Goal: Task Accomplishment & Management: Complete application form

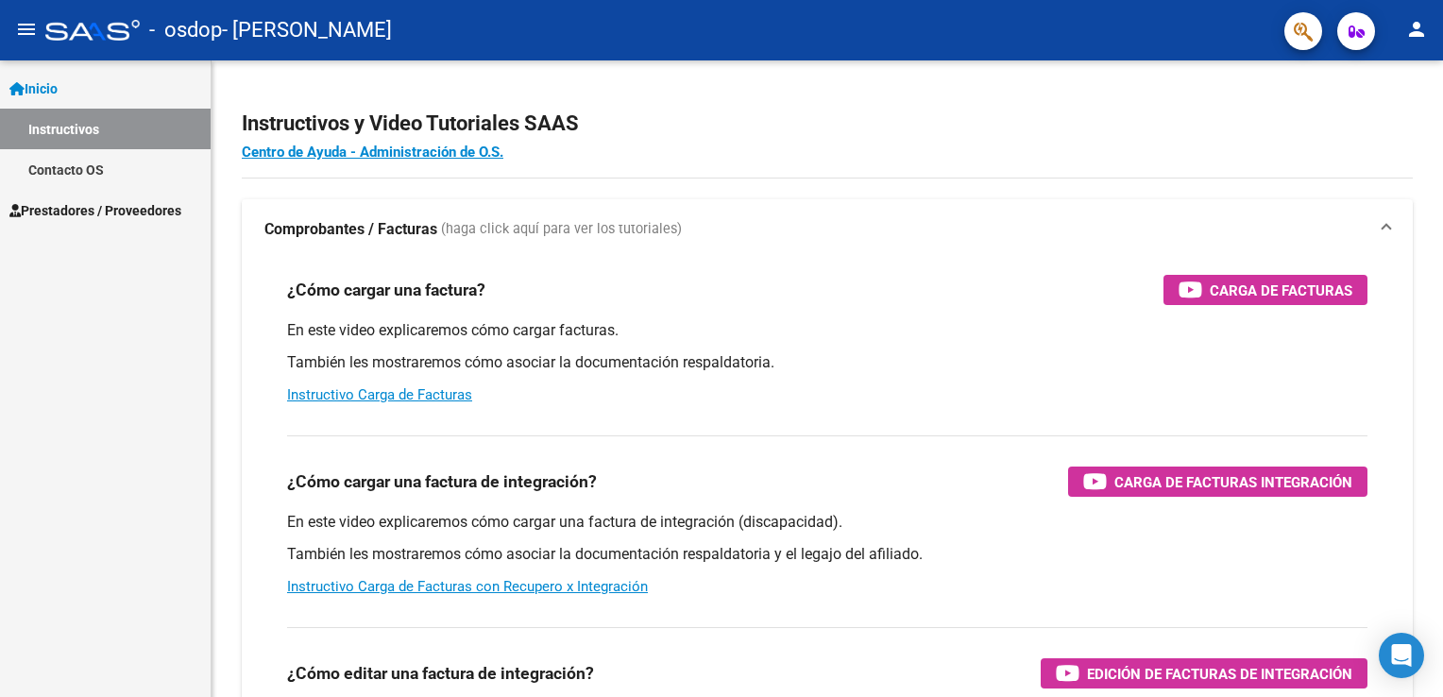
click at [110, 207] on span "Prestadores / Proveedores" at bounding box center [95, 210] width 172 height 21
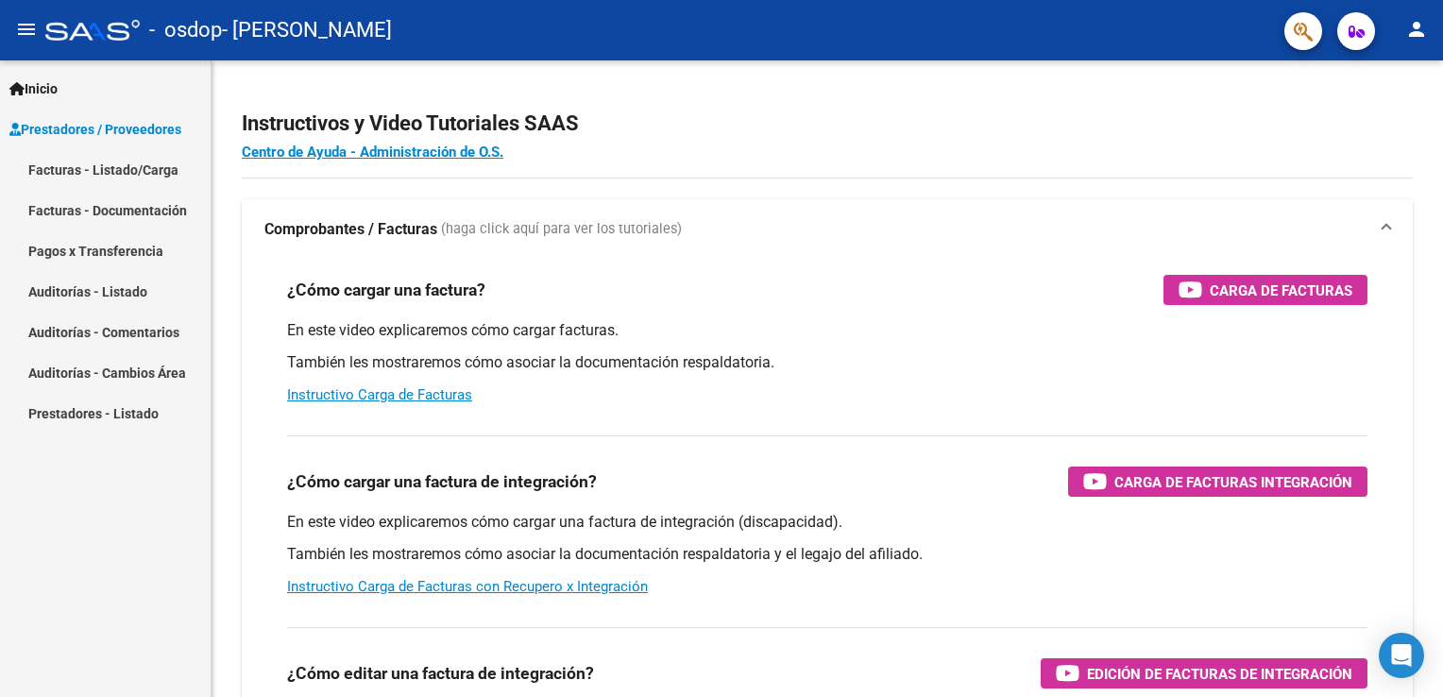
click at [159, 215] on link "Facturas - Documentación" at bounding box center [105, 210] width 211 height 41
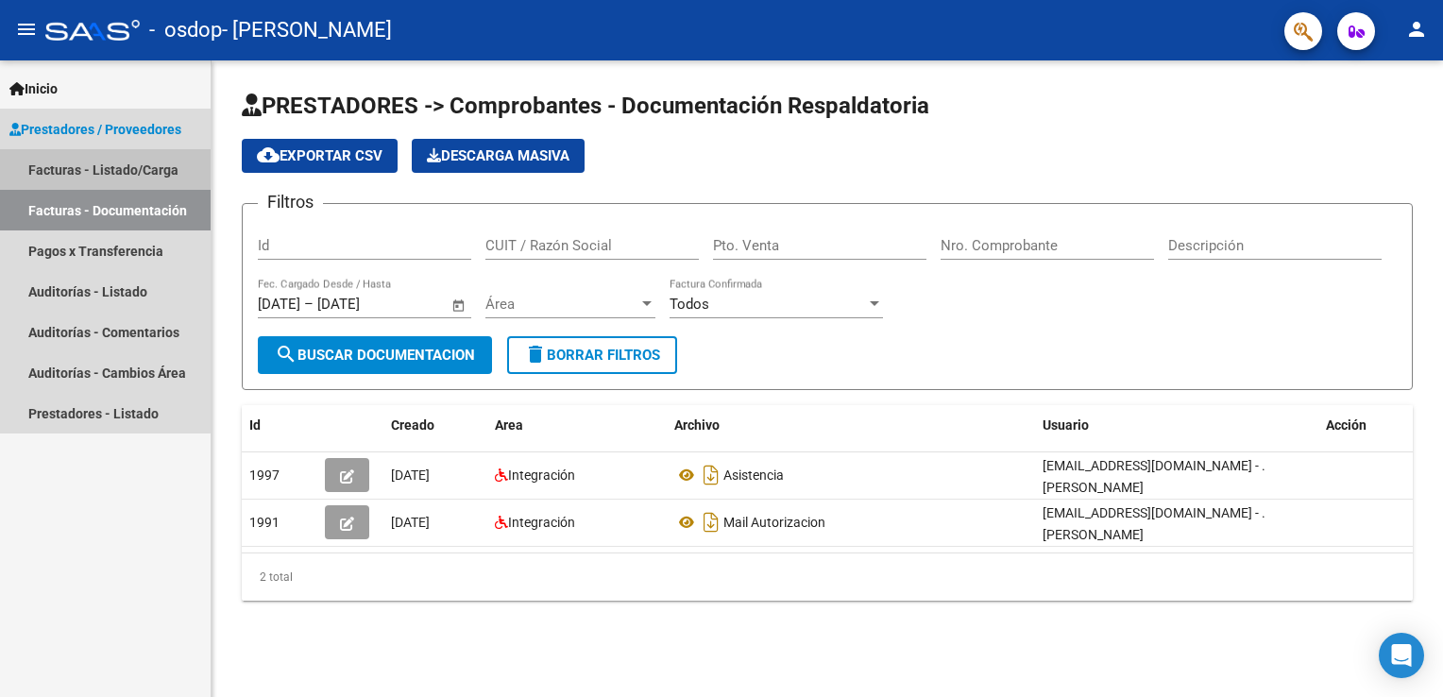
click at [92, 170] on link "Facturas - Listado/Carga" at bounding box center [105, 169] width 211 height 41
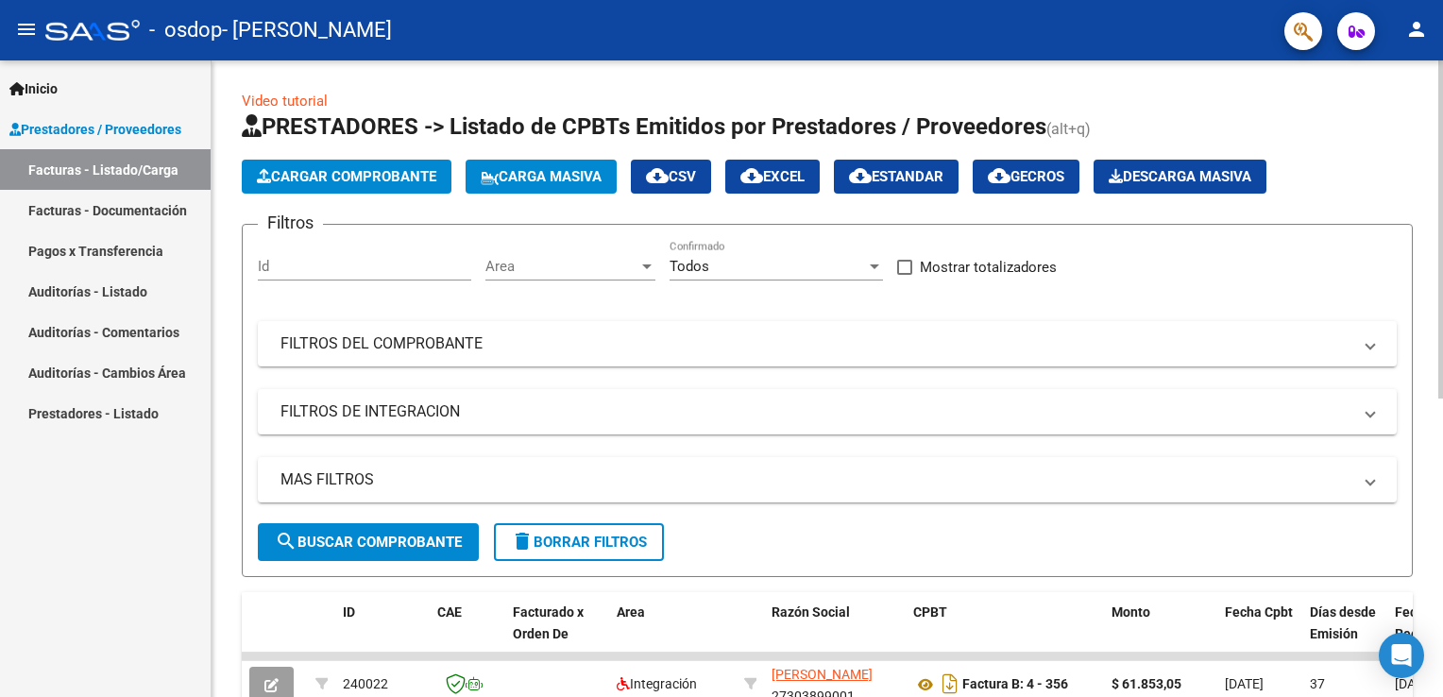
click at [364, 180] on span "Cargar Comprobante" at bounding box center [346, 176] width 179 height 17
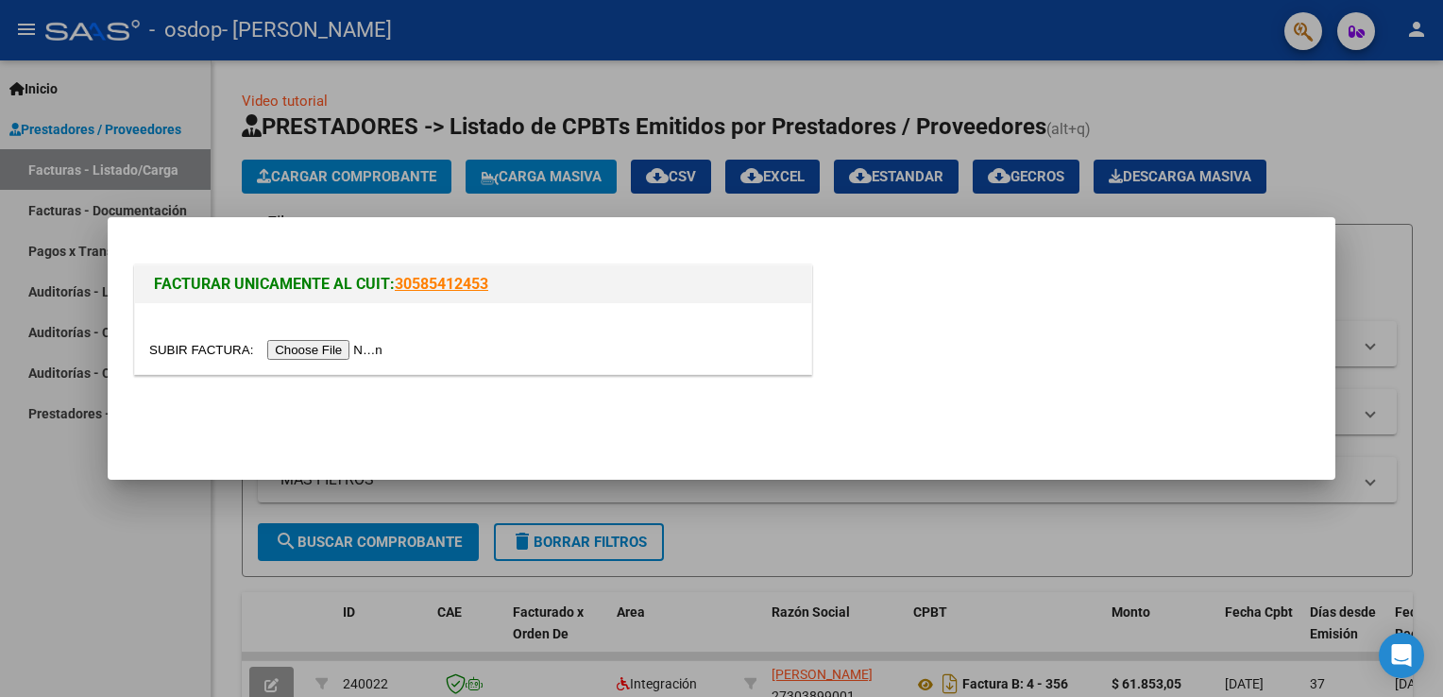
click at [332, 349] on input "file" at bounding box center [268, 350] width 239 height 20
click at [721, 396] on mat-dialog-actions at bounding box center [721, 421] width 1182 height 72
click at [204, 351] on input "file" at bounding box center [268, 350] width 239 height 20
click at [151, 534] on div at bounding box center [721, 348] width 1443 height 697
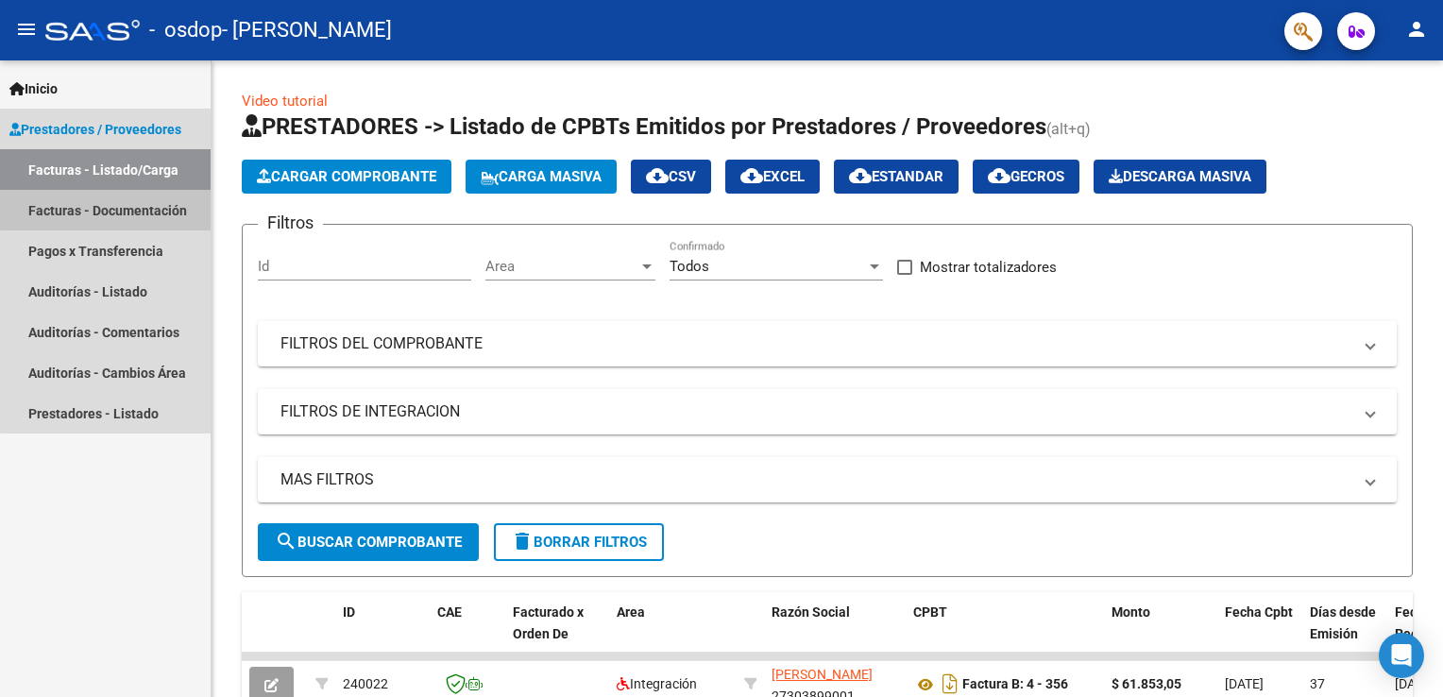
click at [151, 207] on link "Facturas - Documentación" at bounding box center [105, 210] width 211 height 41
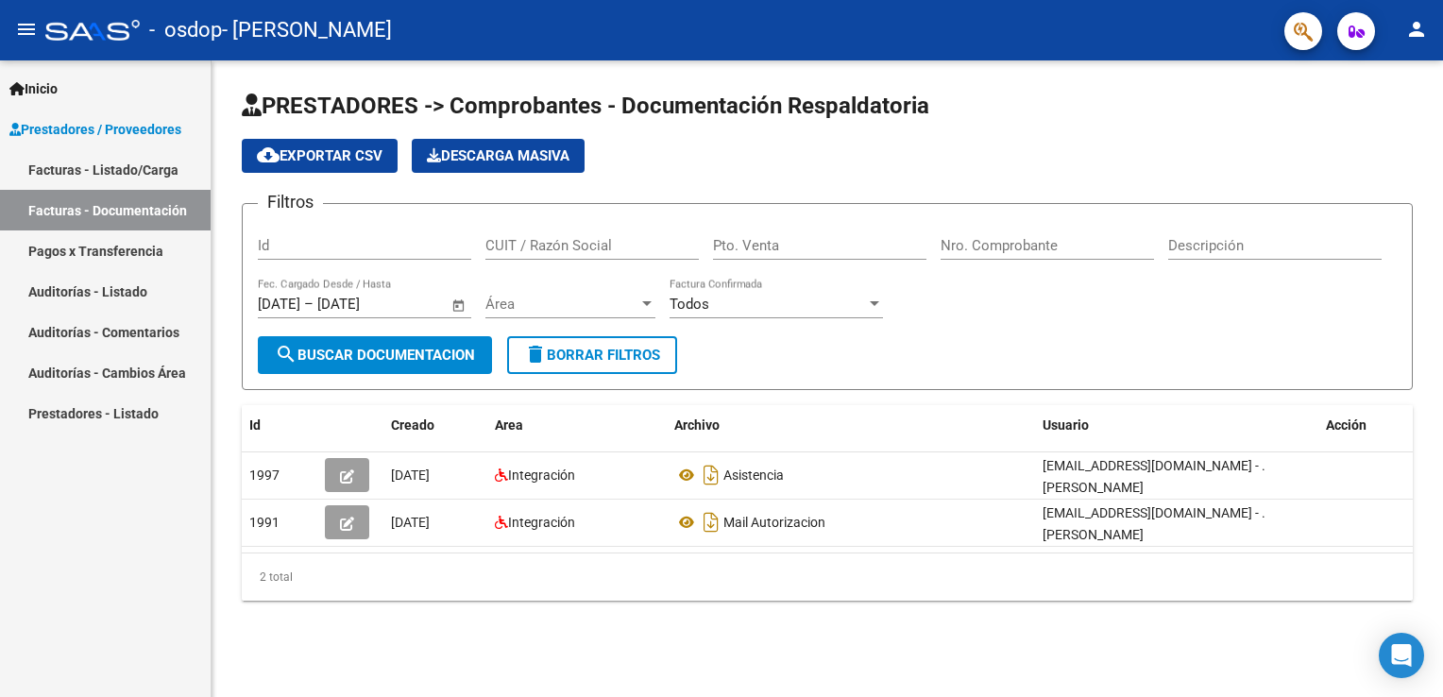
click at [140, 176] on link "Facturas - Listado/Carga" at bounding box center [105, 169] width 211 height 41
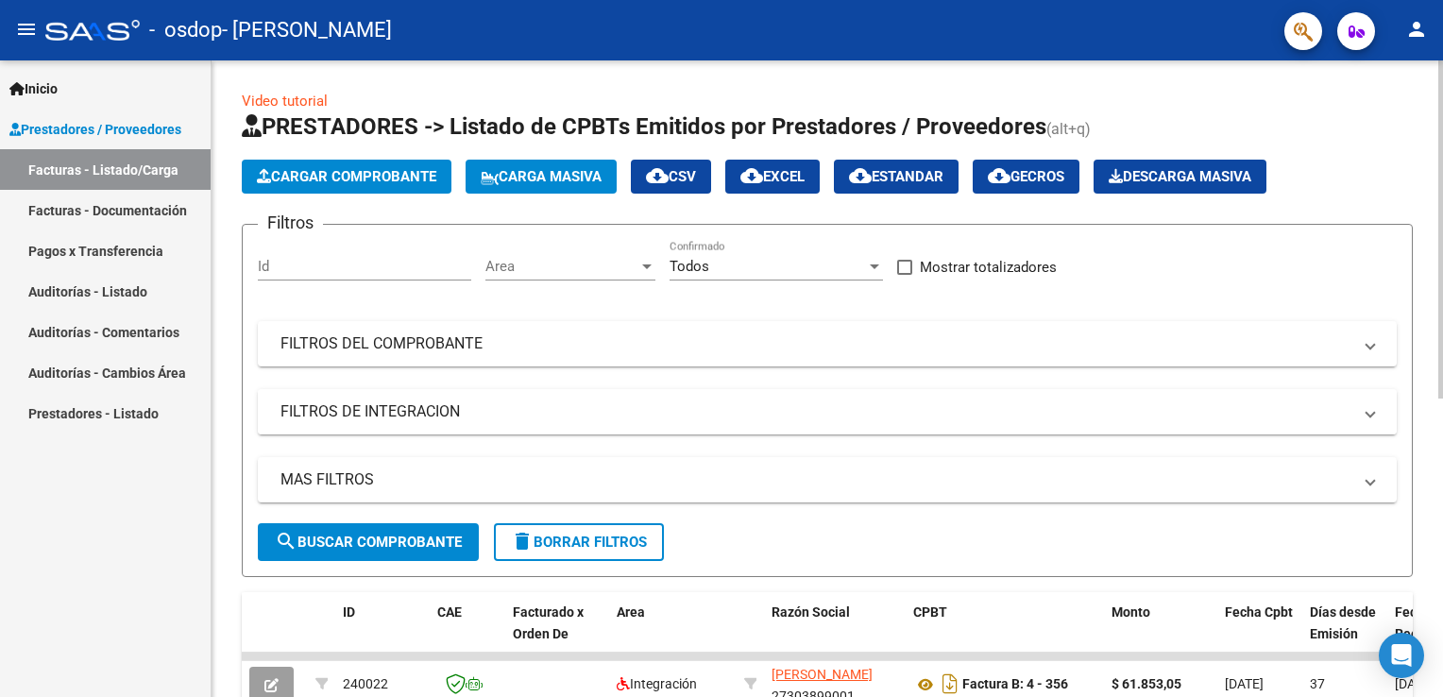
click at [1352, 414] on span "FILTROS DE INTEGRACION" at bounding box center [823, 411] width 1086 height 21
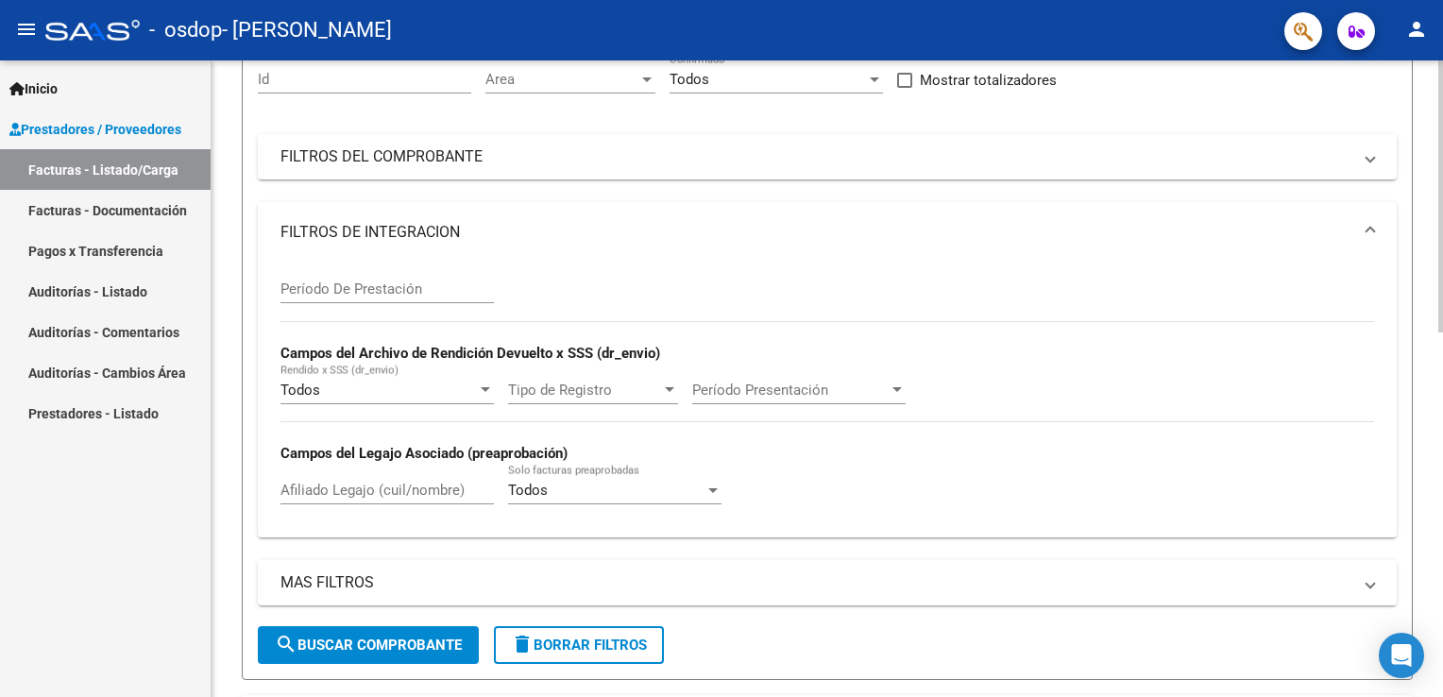
scroll to position [189, 0]
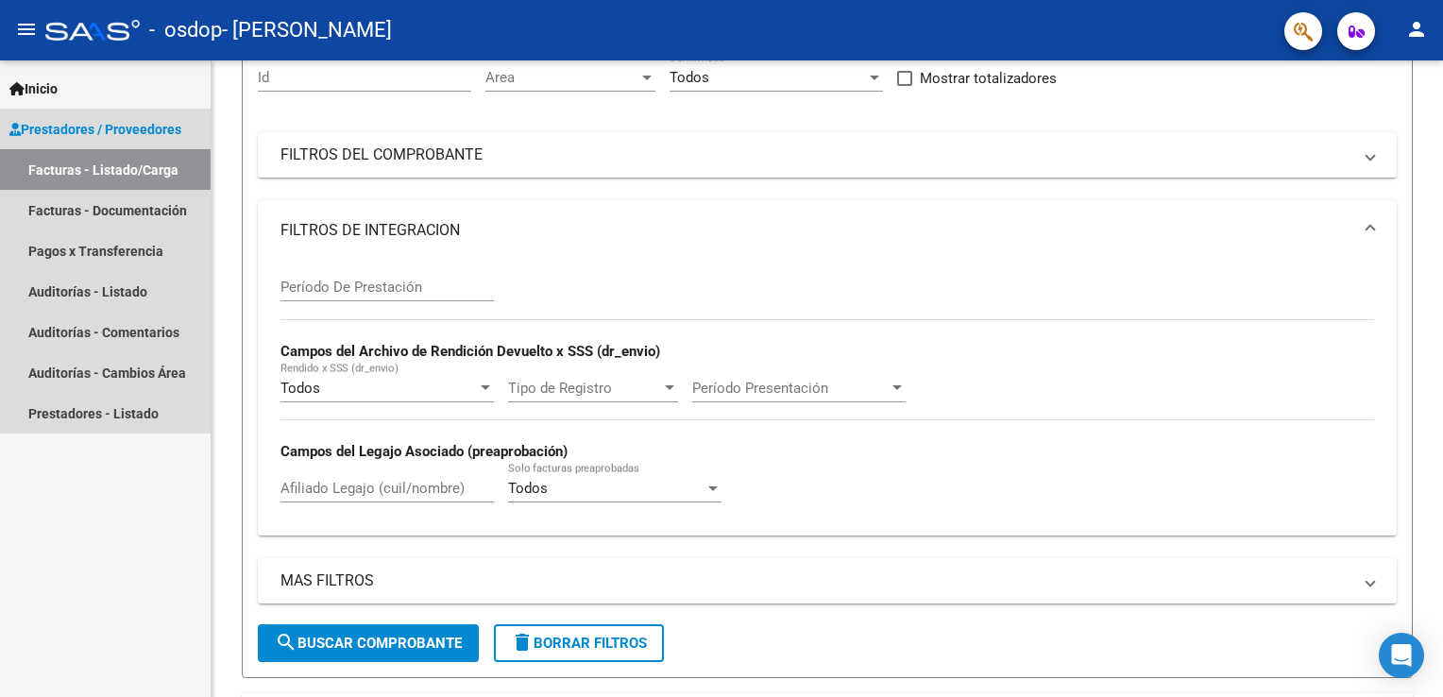
click at [130, 138] on span "Prestadores / Proveedores" at bounding box center [95, 129] width 172 height 21
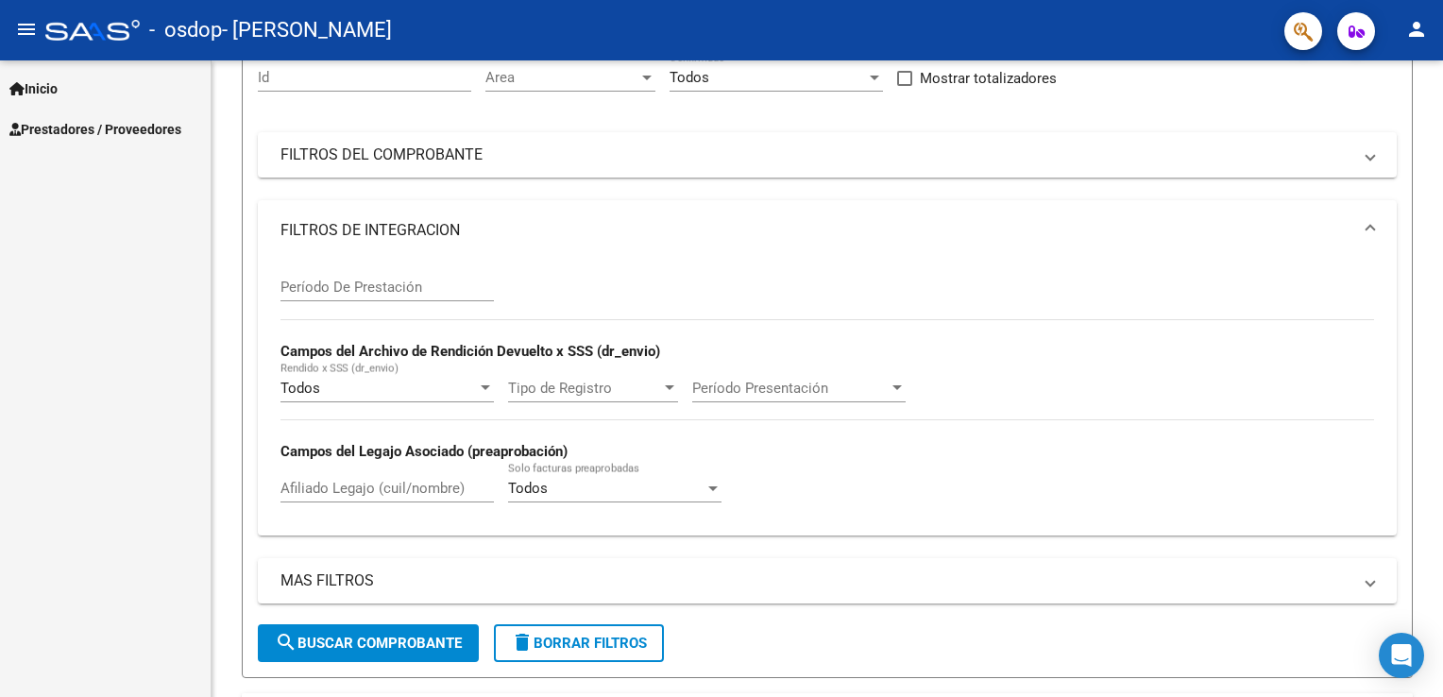
click at [28, 89] on span "Inicio" at bounding box center [33, 88] width 48 height 21
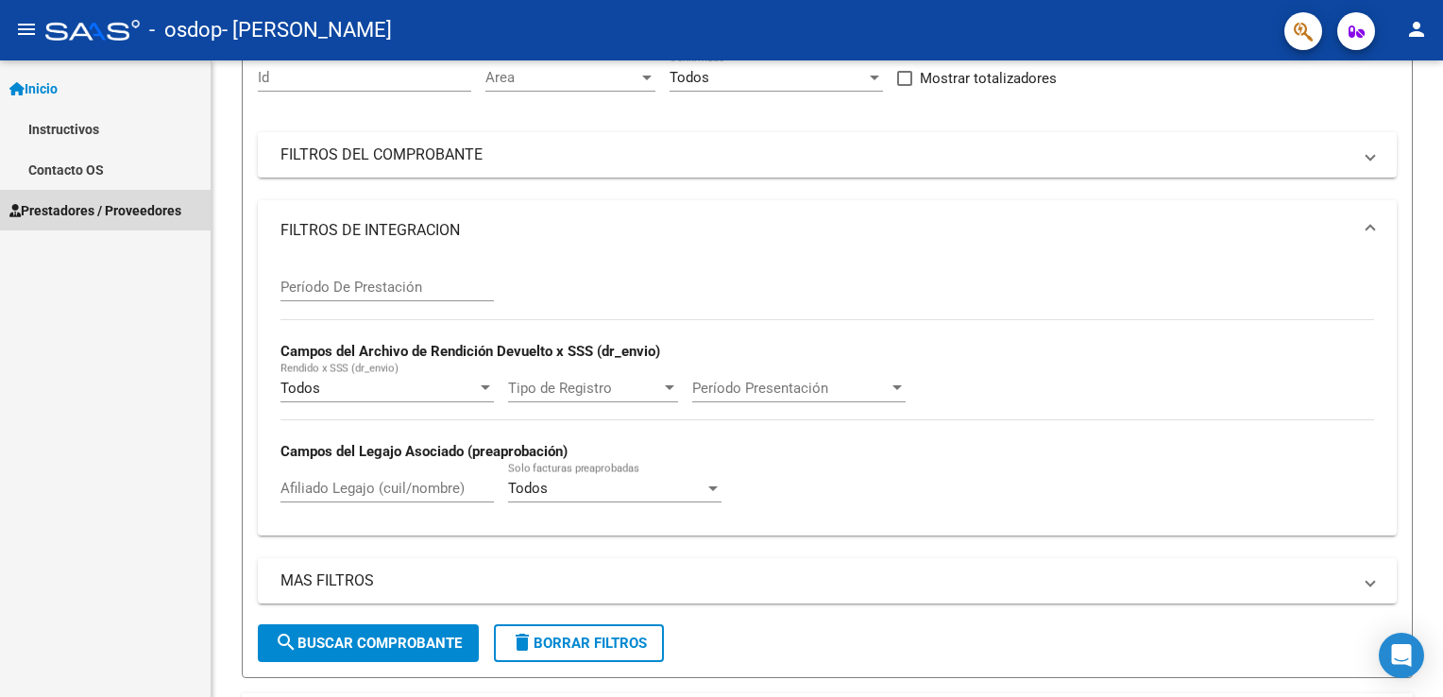
click at [67, 223] on link "Prestadores / Proveedores" at bounding box center [105, 210] width 211 height 41
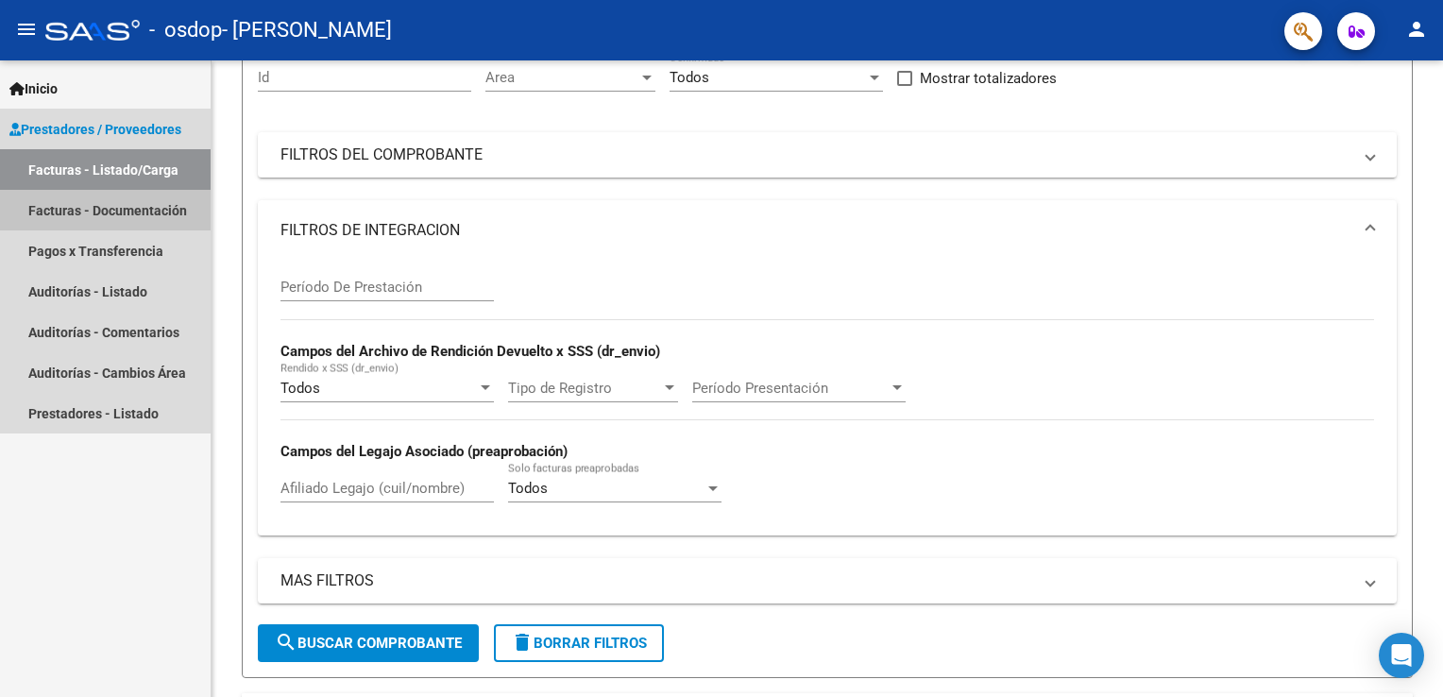
click at [94, 219] on link "Facturas - Documentación" at bounding box center [105, 210] width 211 height 41
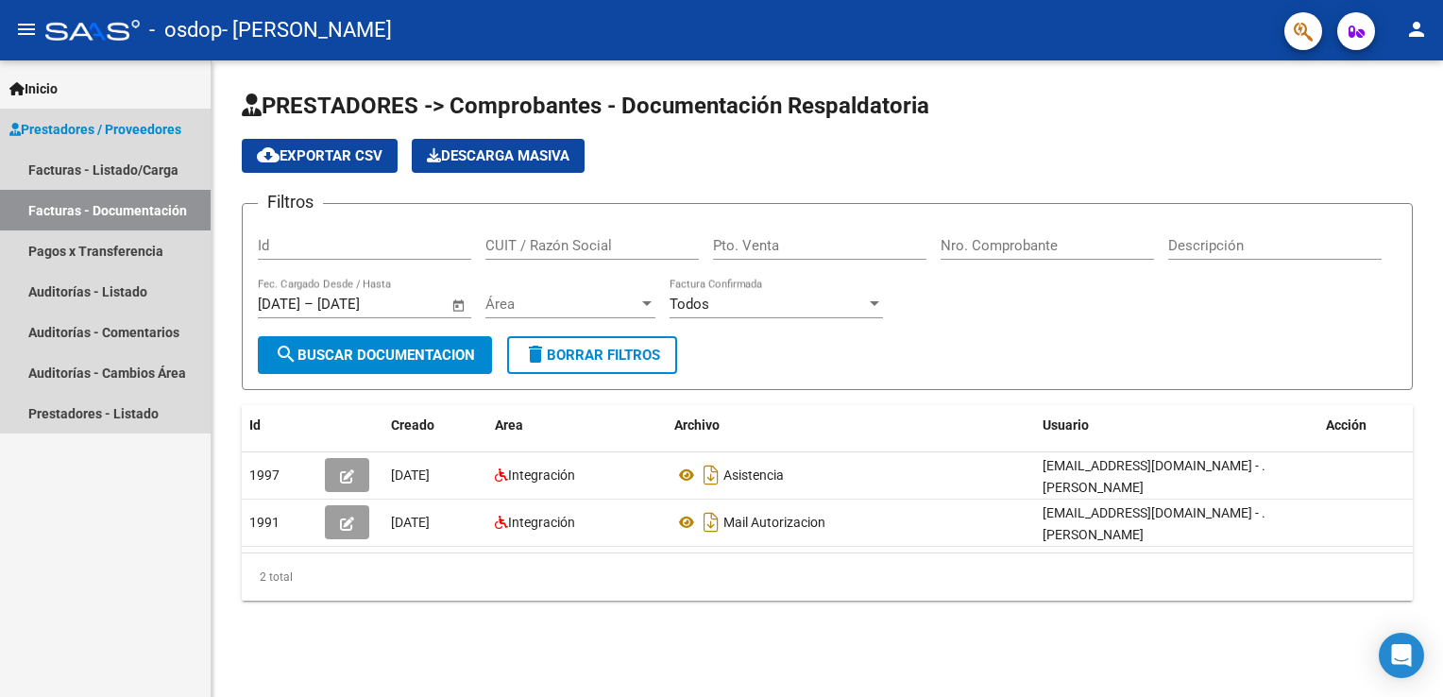
click at [130, 132] on span "Prestadores / Proveedores" at bounding box center [95, 129] width 172 height 21
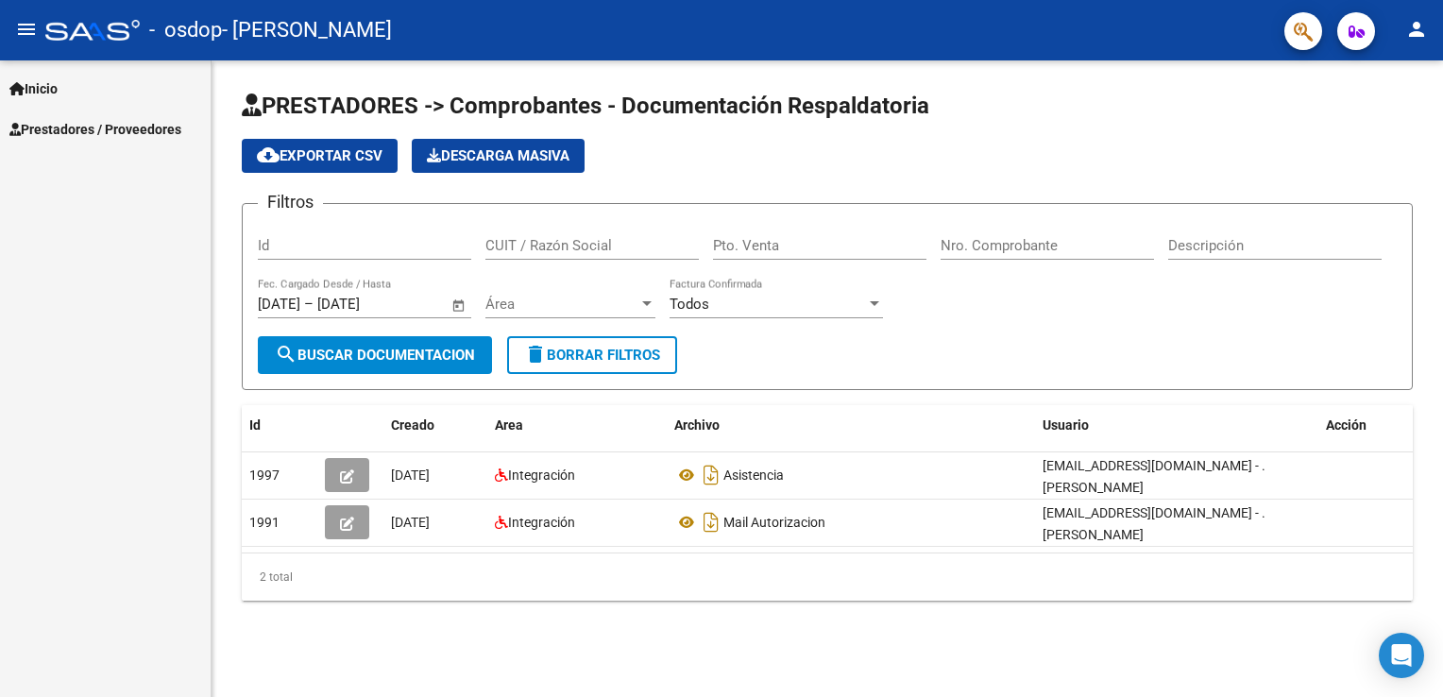
click at [140, 143] on link "Prestadores / Proveedores" at bounding box center [105, 129] width 211 height 41
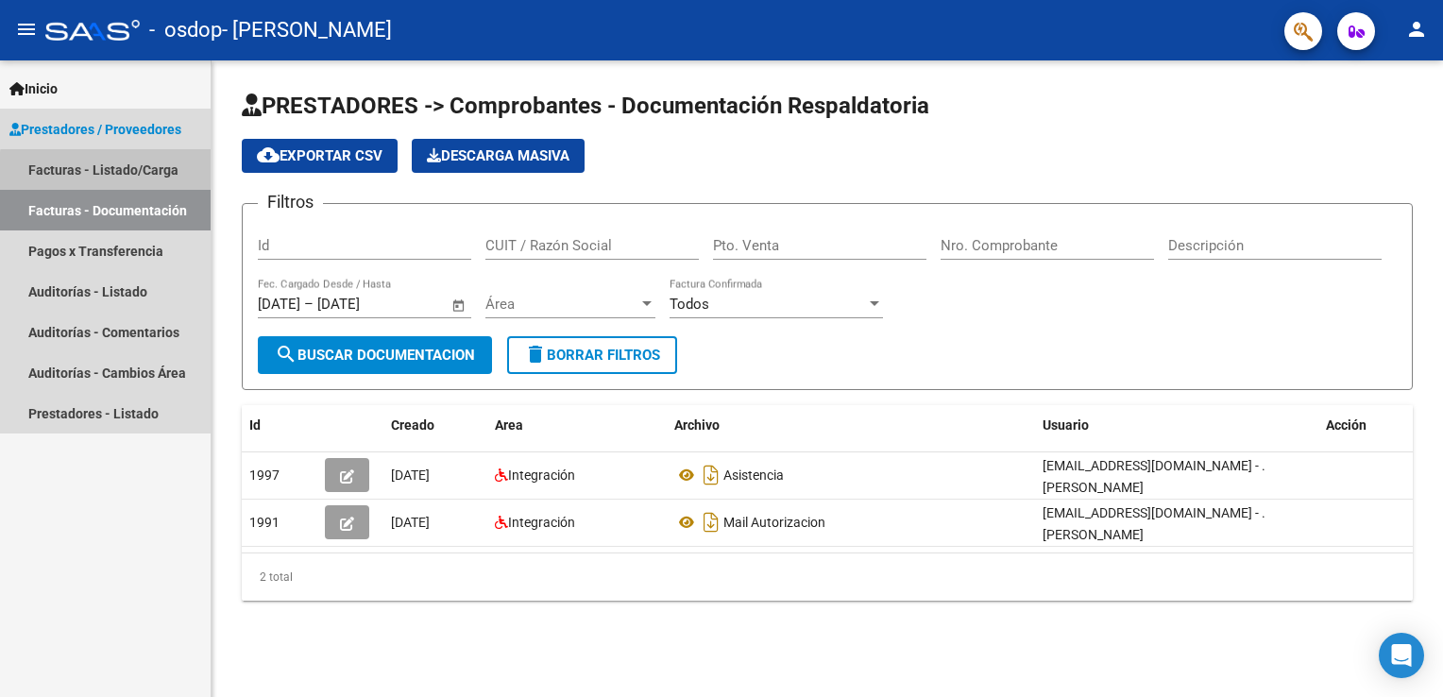
click at [150, 175] on link "Facturas - Listado/Carga" at bounding box center [105, 169] width 211 height 41
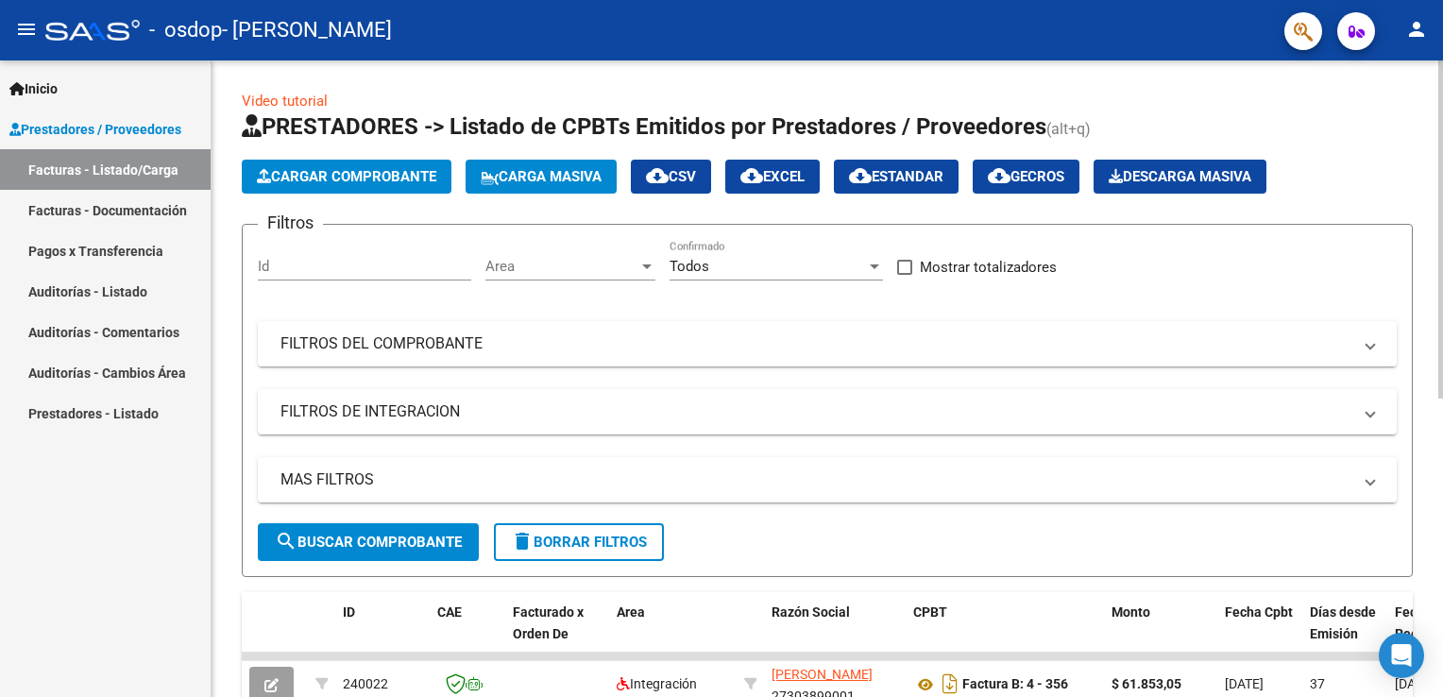
click at [276, 106] on link "Video tutorial" at bounding box center [285, 101] width 86 height 17
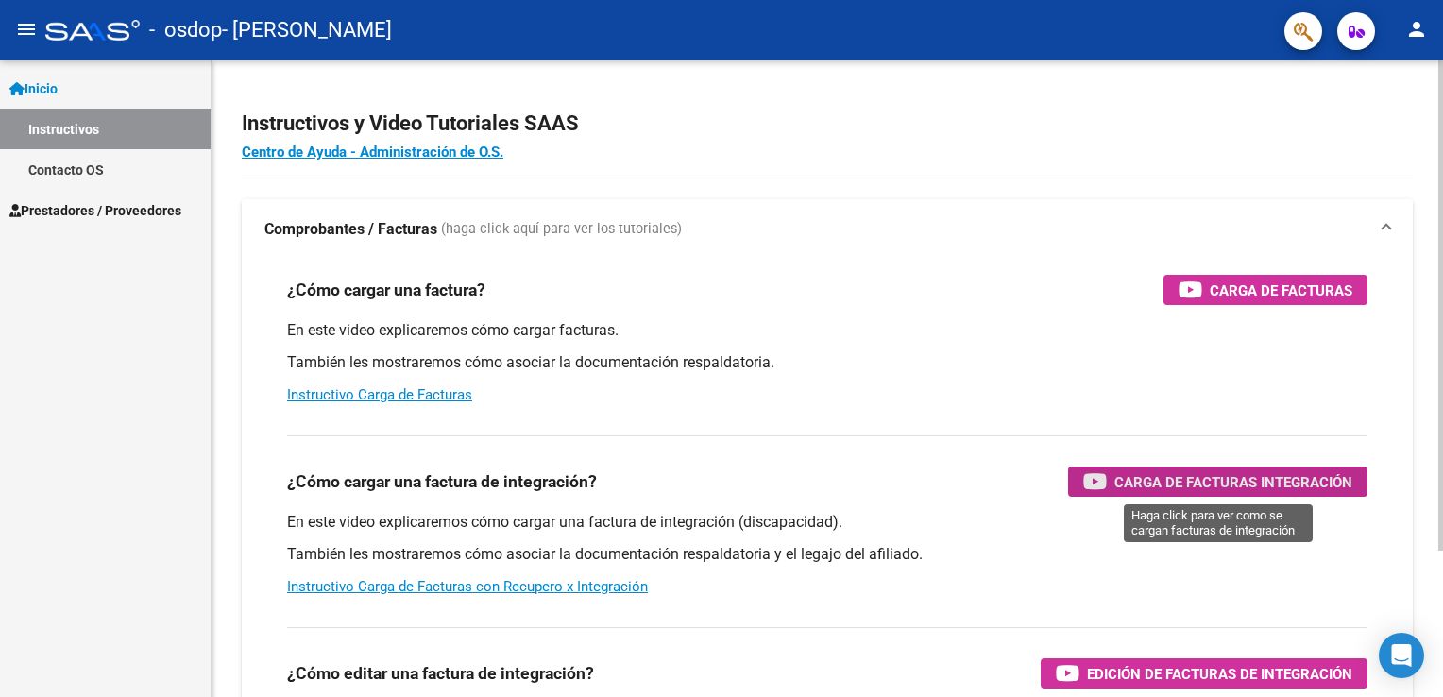
click at [1194, 481] on span "Carga de Facturas Integración" at bounding box center [1233, 482] width 238 height 24
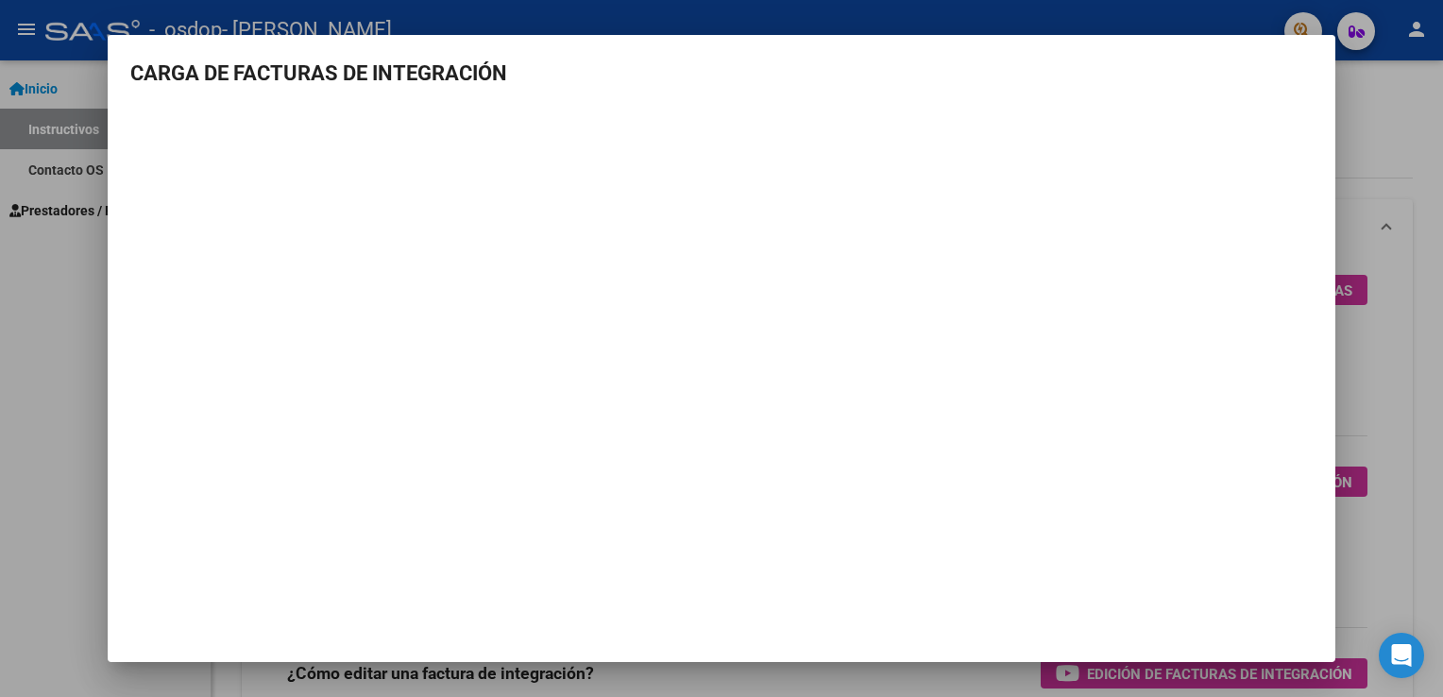
click at [21, 250] on div at bounding box center [721, 348] width 1443 height 697
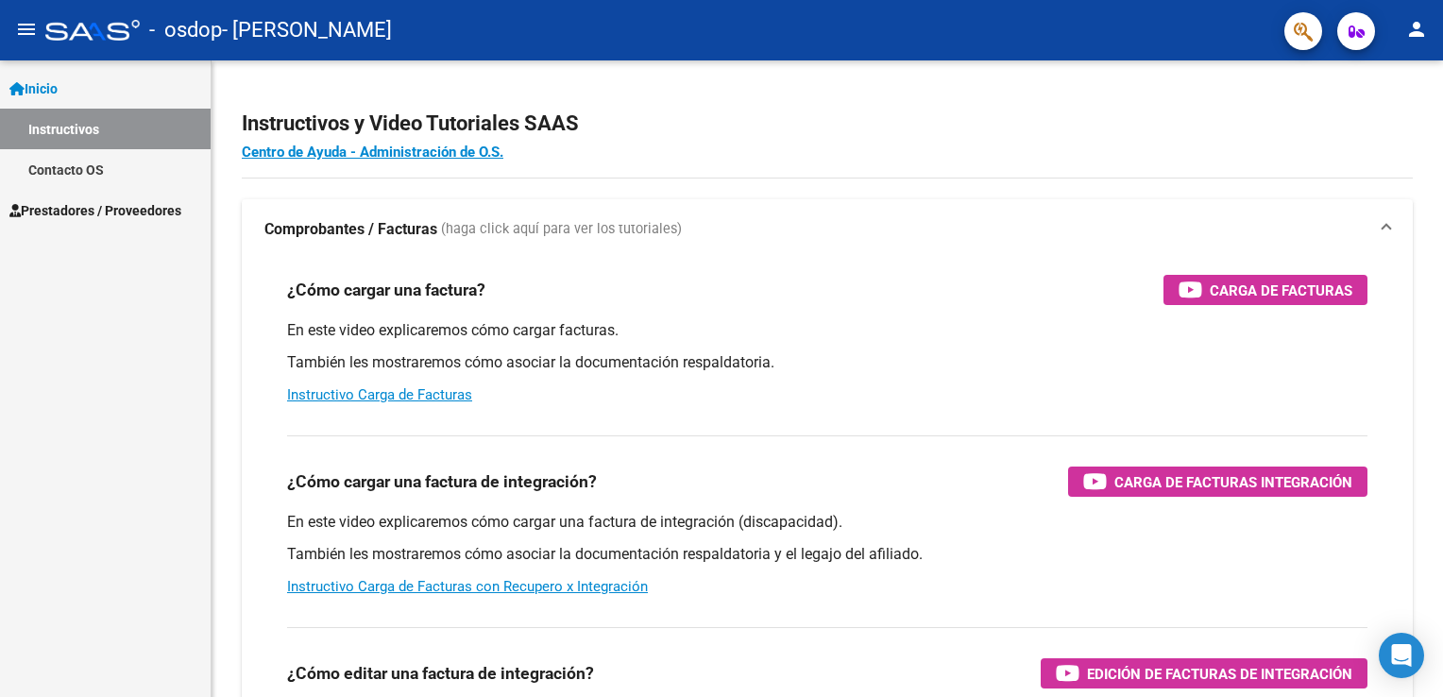
click at [77, 219] on span "Prestadores / Proveedores" at bounding box center [95, 210] width 172 height 21
click at [78, 219] on span "Prestadores / Proveedores" at bounding box center [95, 210] width 172 height 21
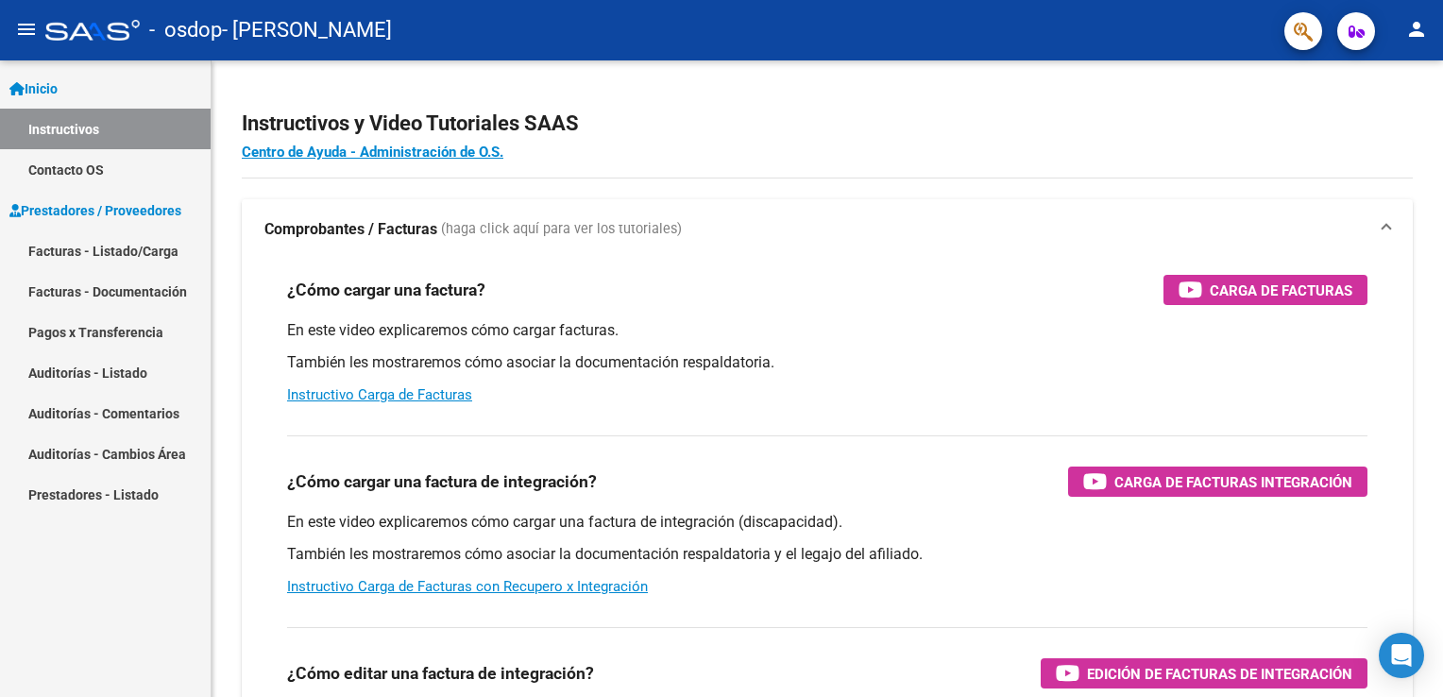
click at [88, 249] on link "Facturas - Listado/Carga" at bounding box center [105, 250] width 211 height 41
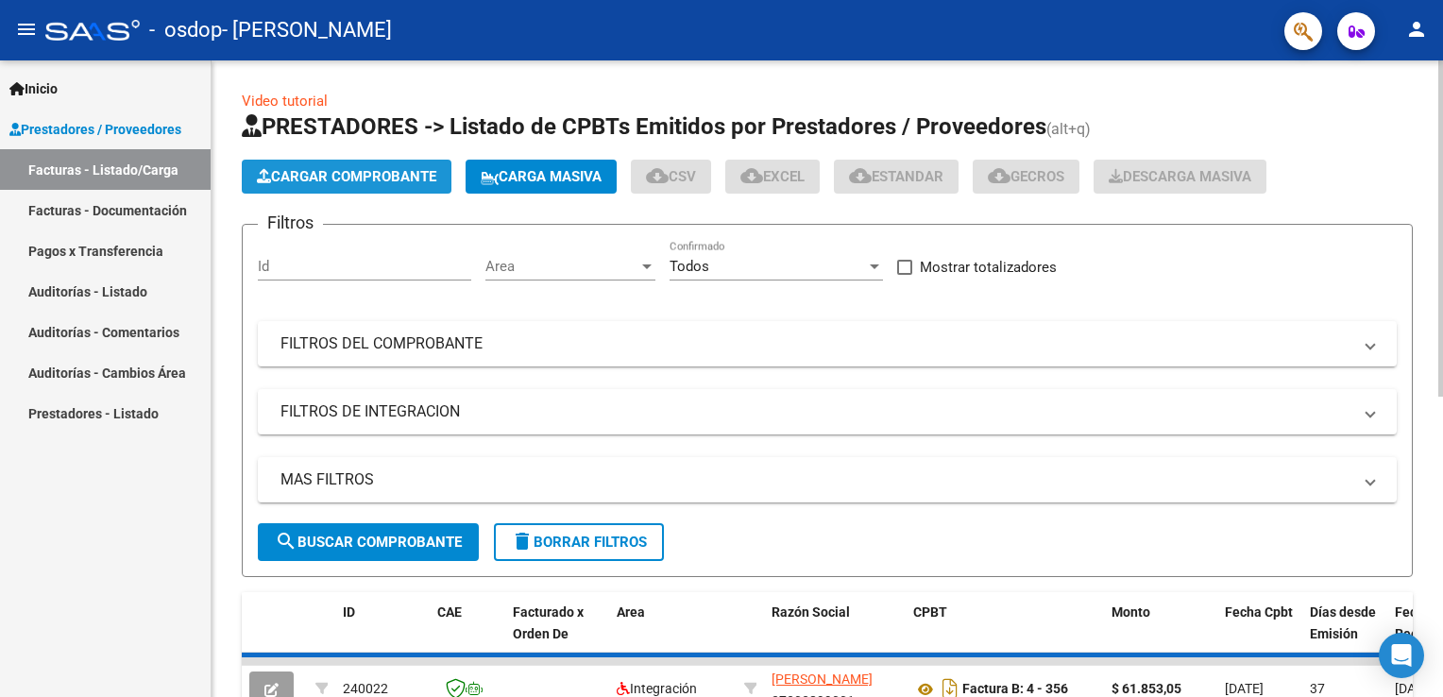
click at [365, 181] on span "Cargar Comprobante" at bounding box center [346, 176] width 179 height 17
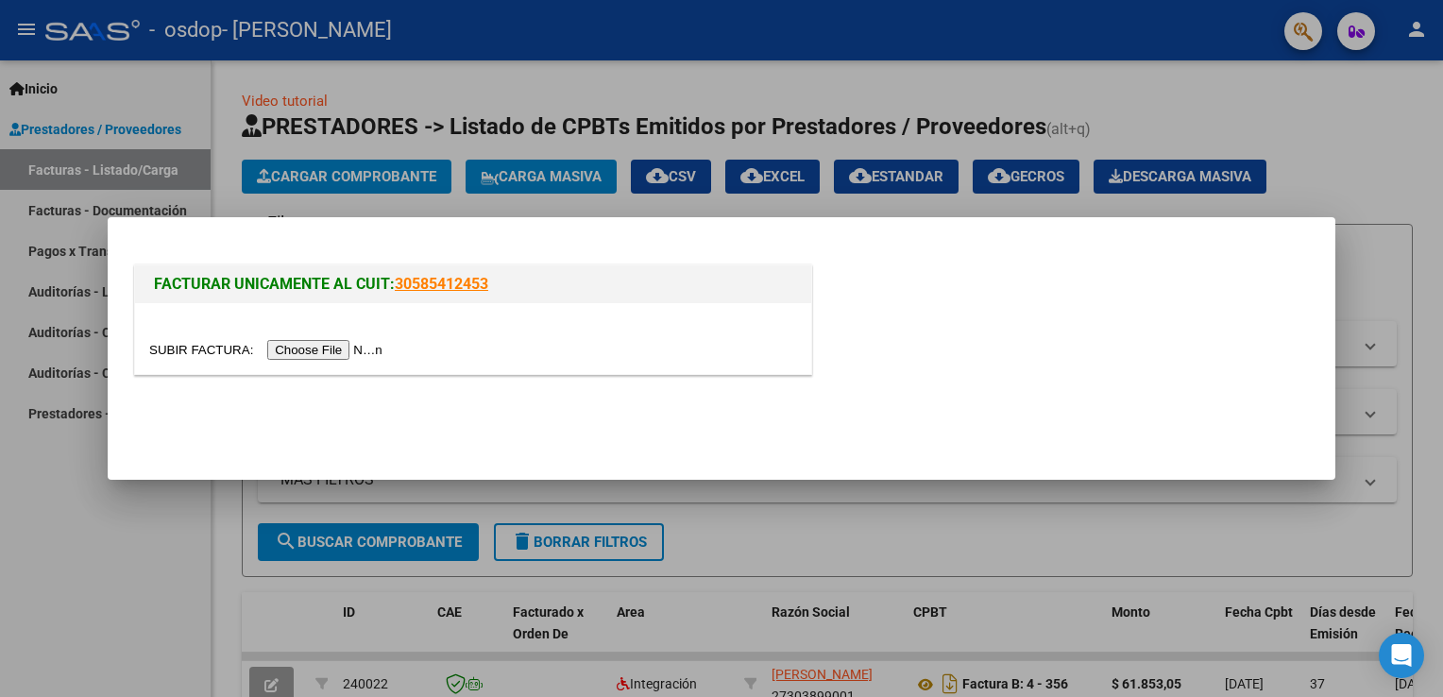
click at [332, 349] on input "file" at bounding box center [268, 350] width 239 height 20
click at [314, 353] on input "file" at bounding box center [268, 350] width 239 height 20
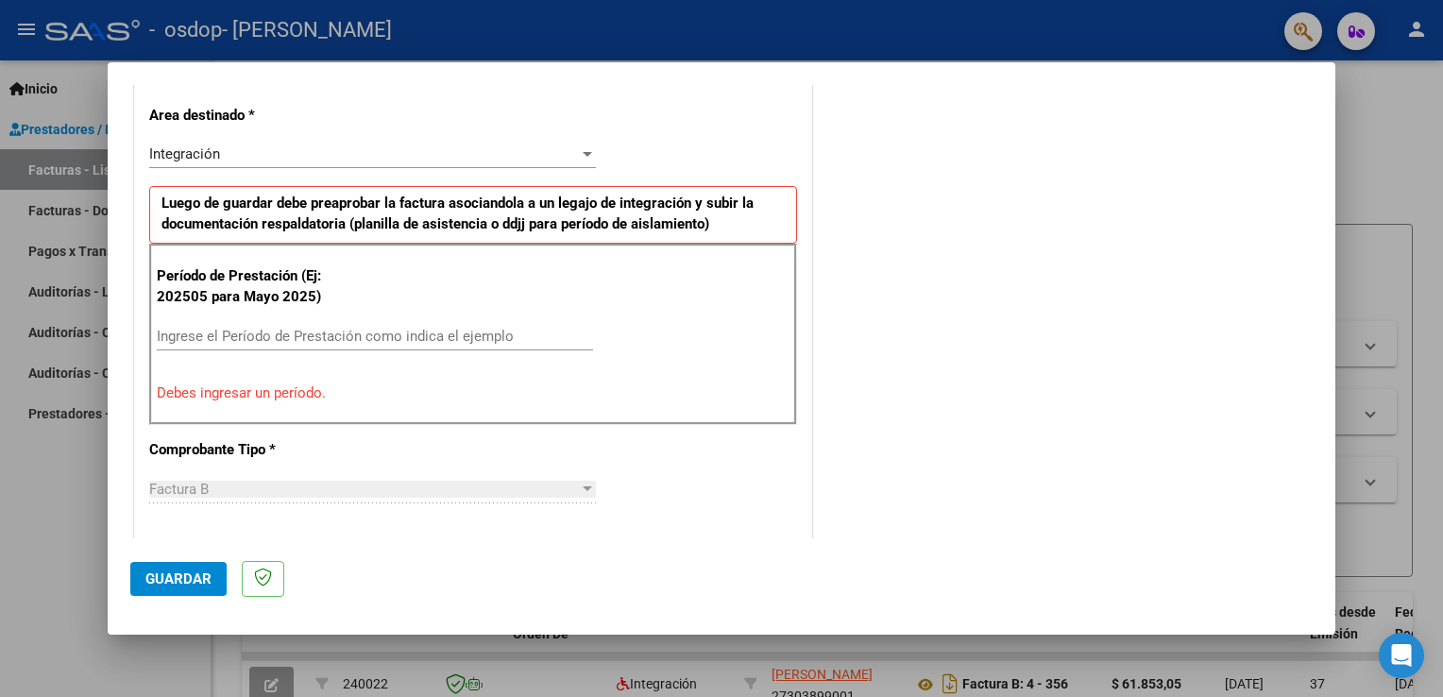
scroll to position [472, 0]
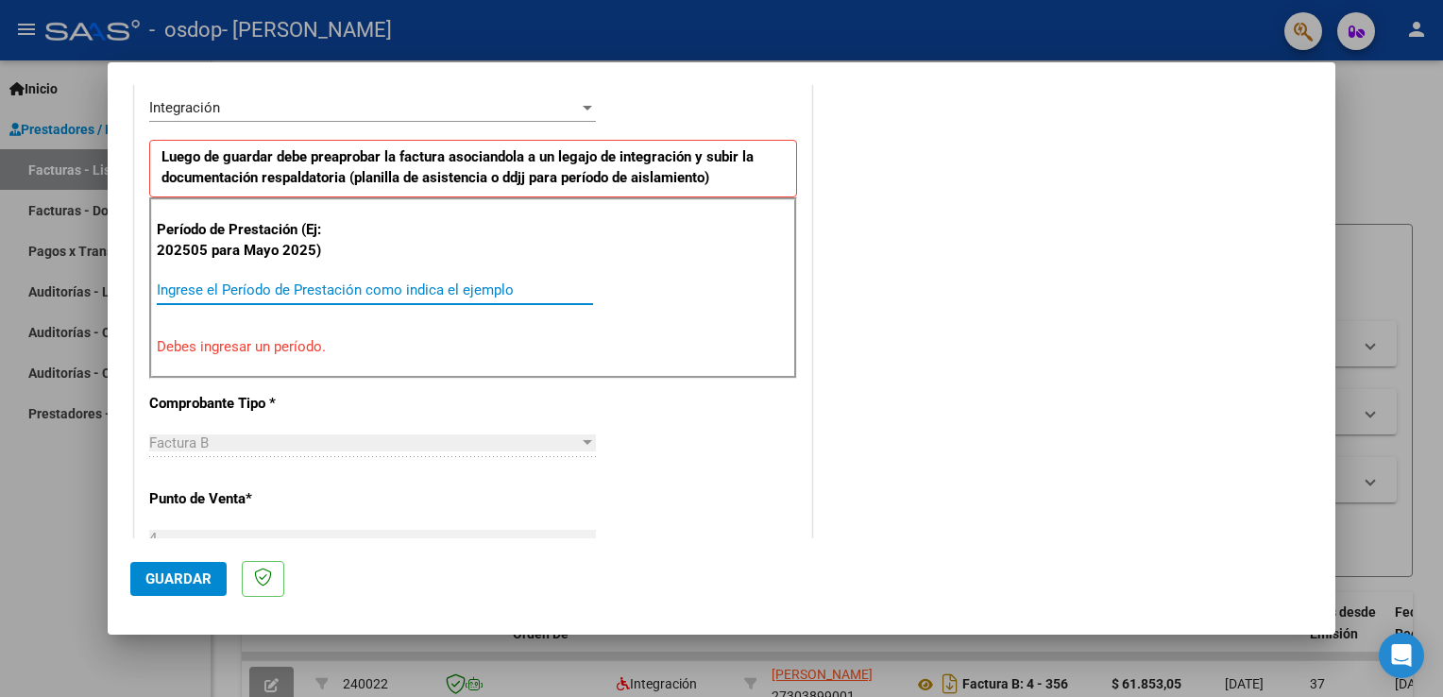
click at [243, 293] on input "Ingrese el Período de Prestación como indica el ejemplo" at bounding box center [375, 289] width 436 height 17
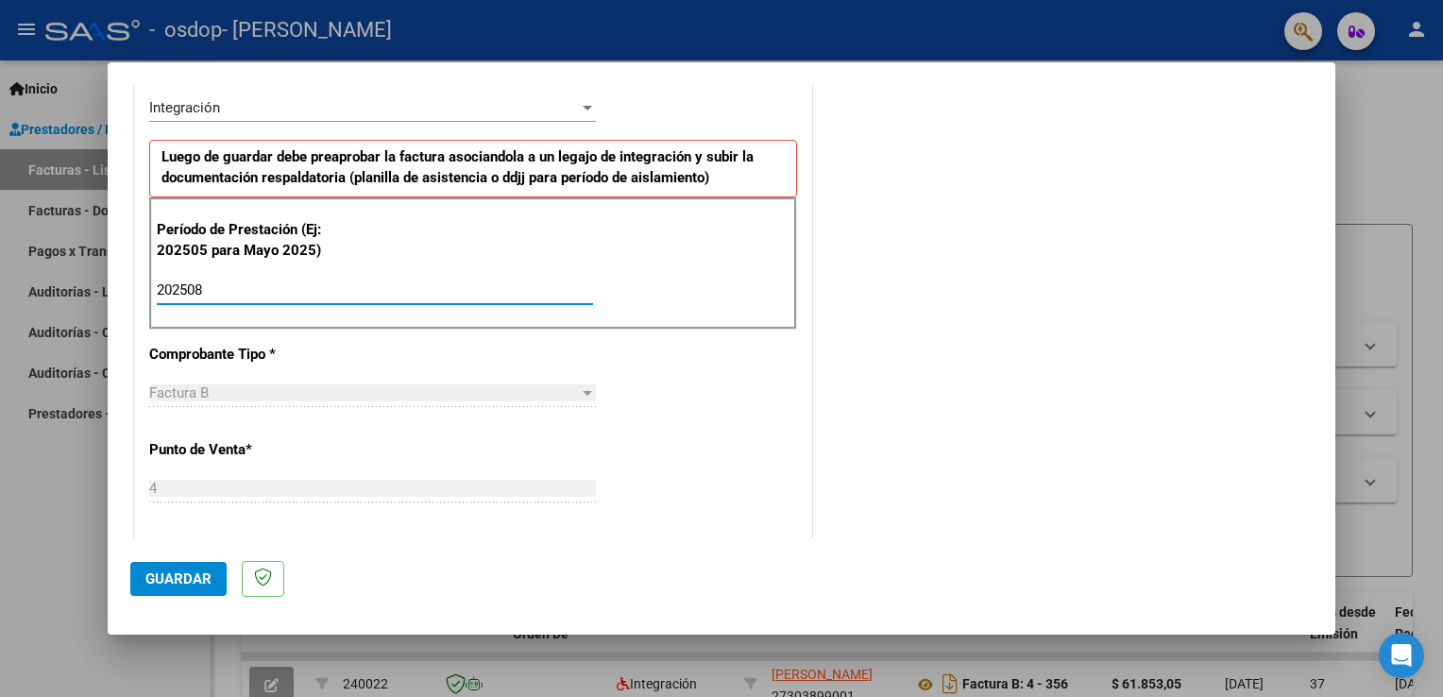
type input "202508"
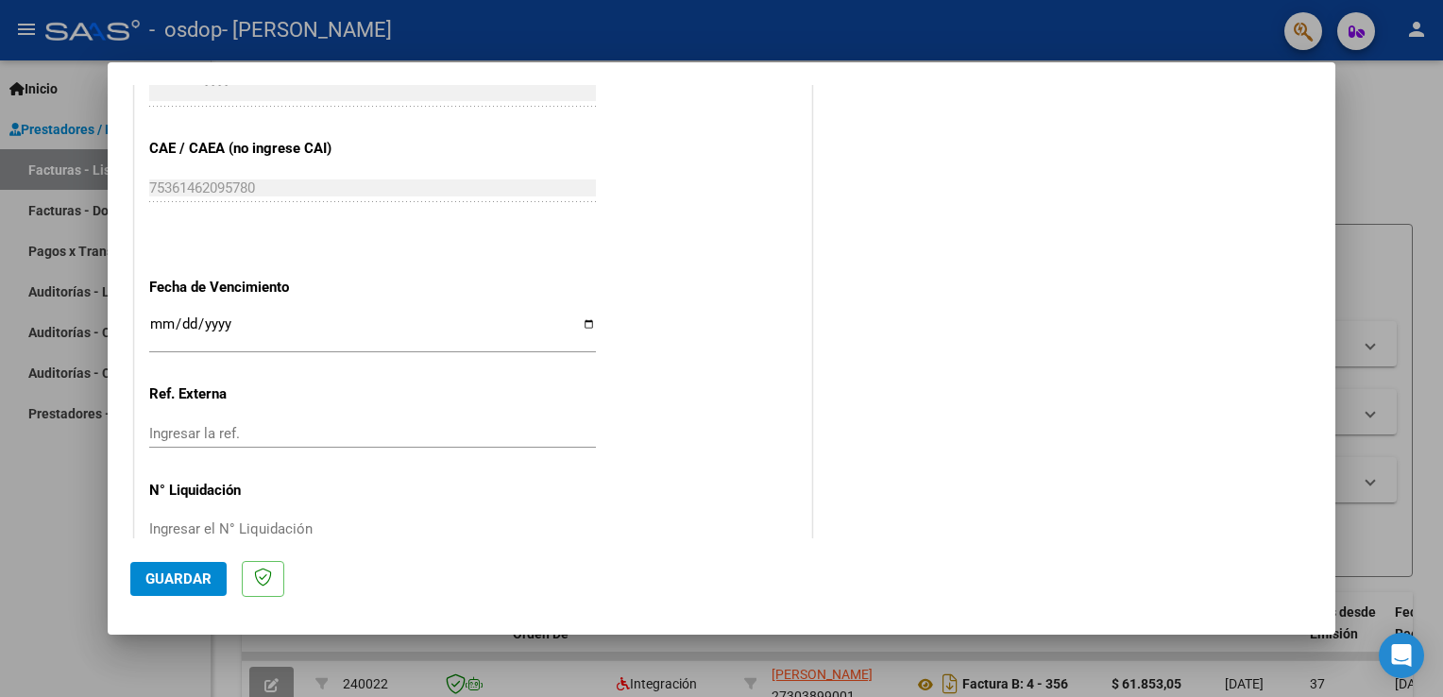
scroll to position [1206, 0]
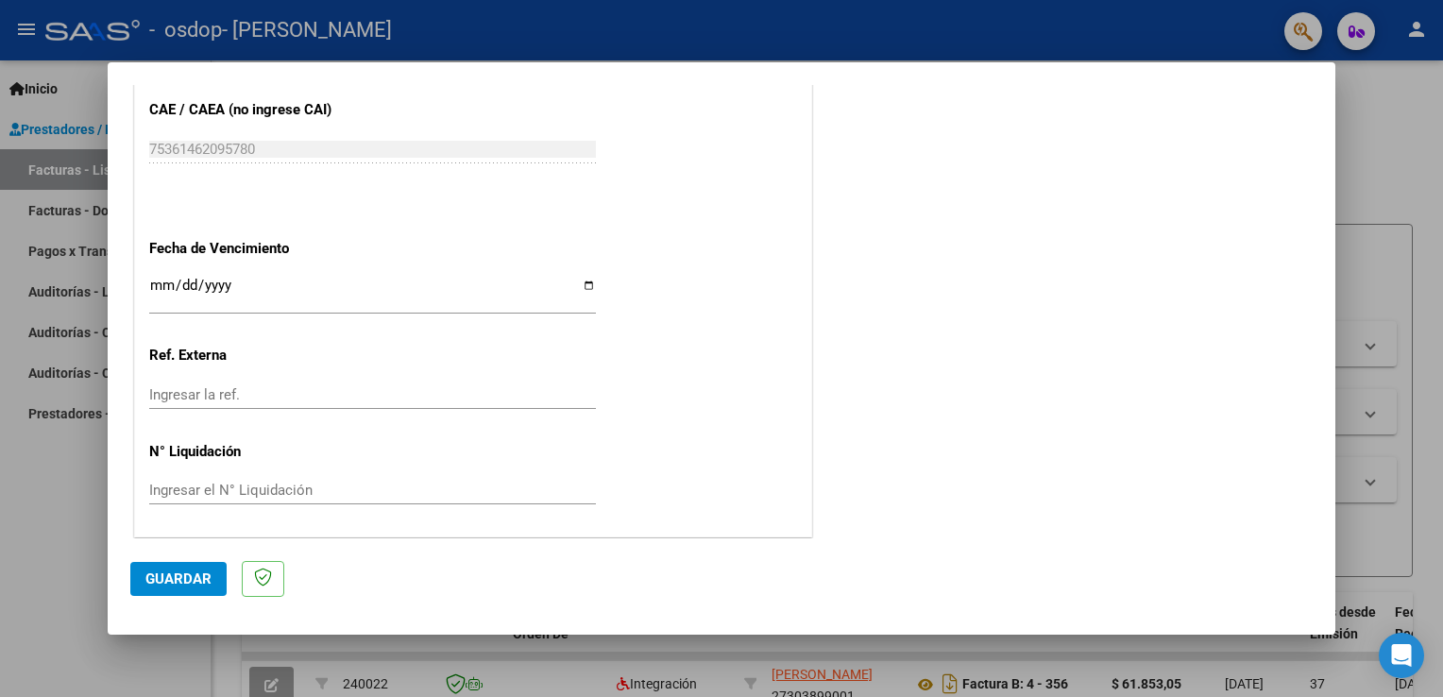
click at [161, 583] on span "Guardar" at bounding box center [178, 578] width 66 height 17
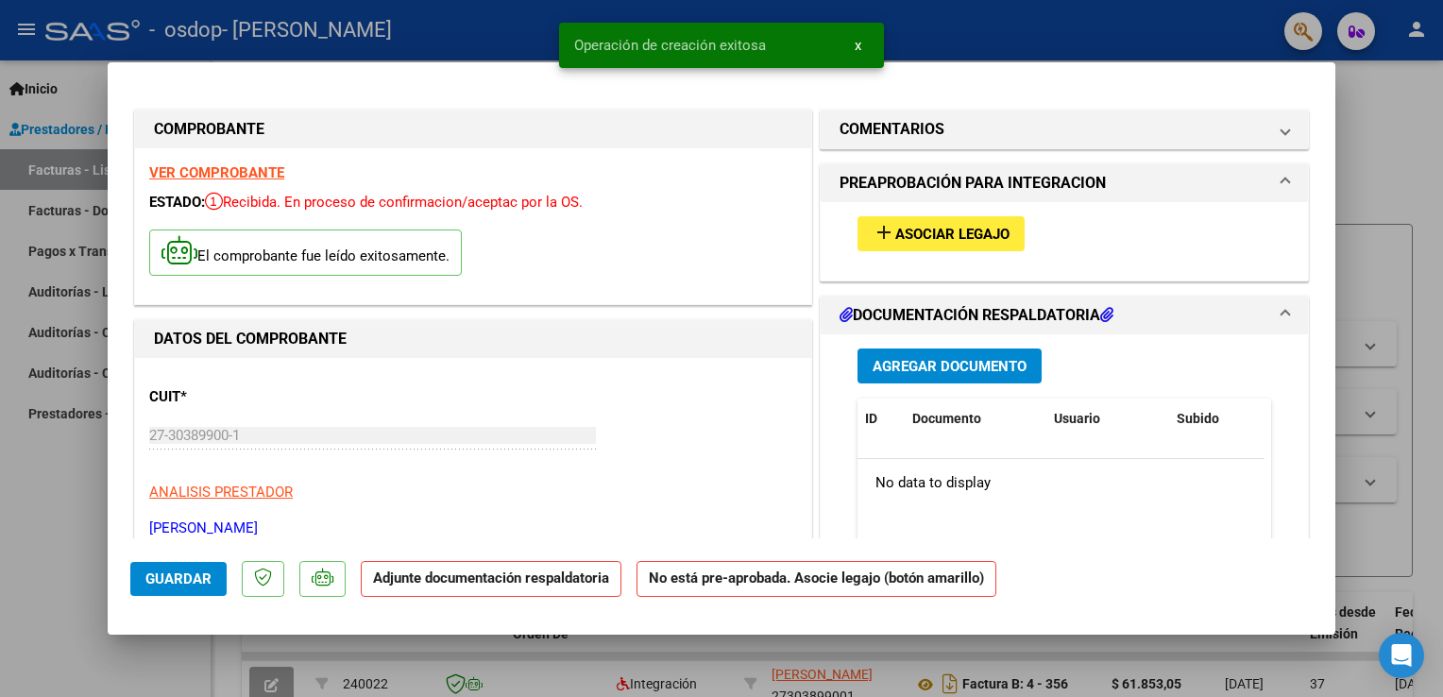
click at [436, 584] on strong "Adjunte documentación respaldatoria" at bounding box center [491, 577] width 236 height 17
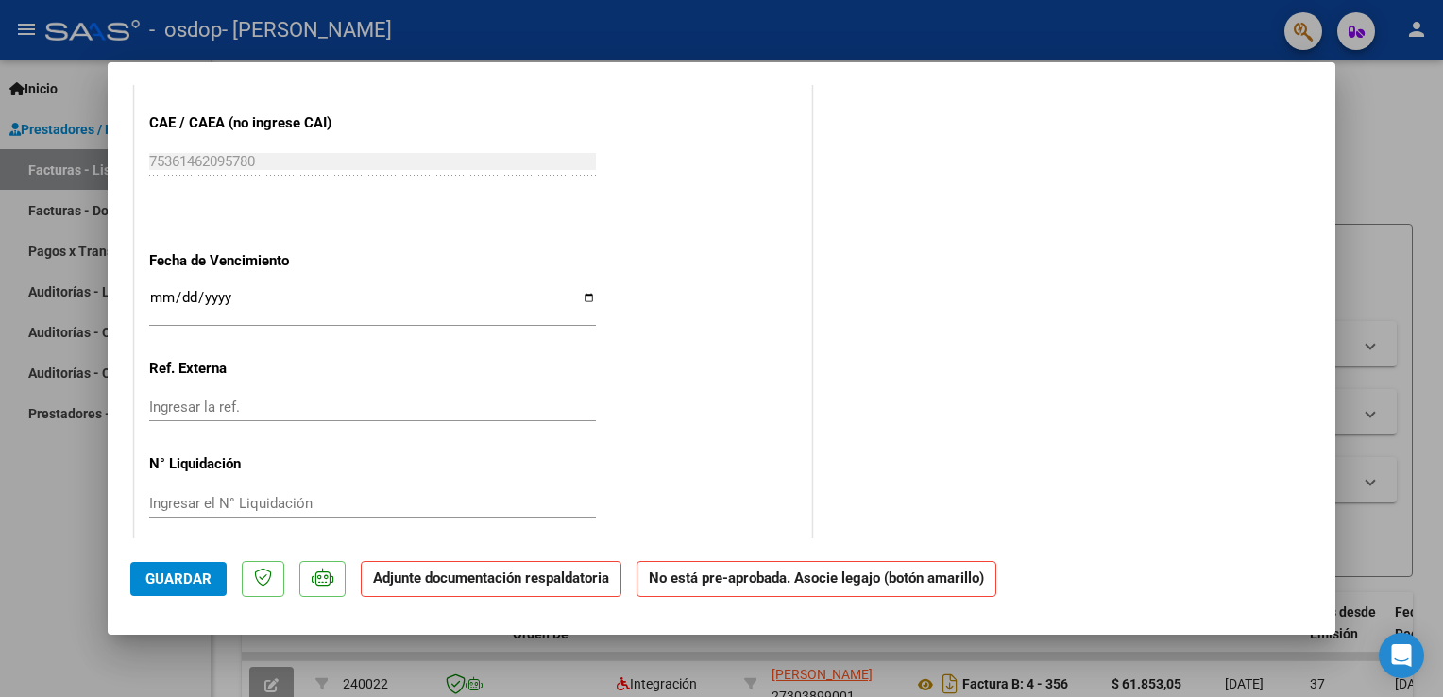
scroll to position [1185, 0]
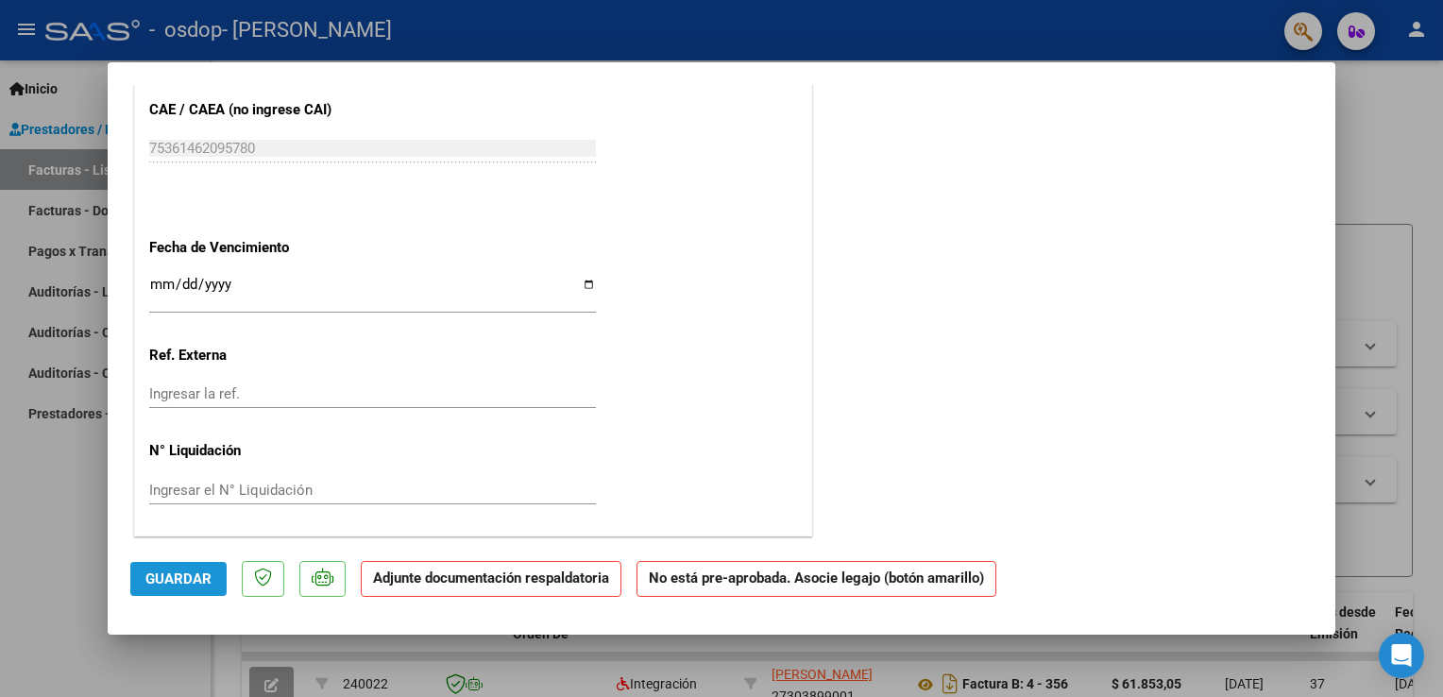
click at [155, 585] on span "Guardar" at bounding box center [178, 578] width 66 height 17
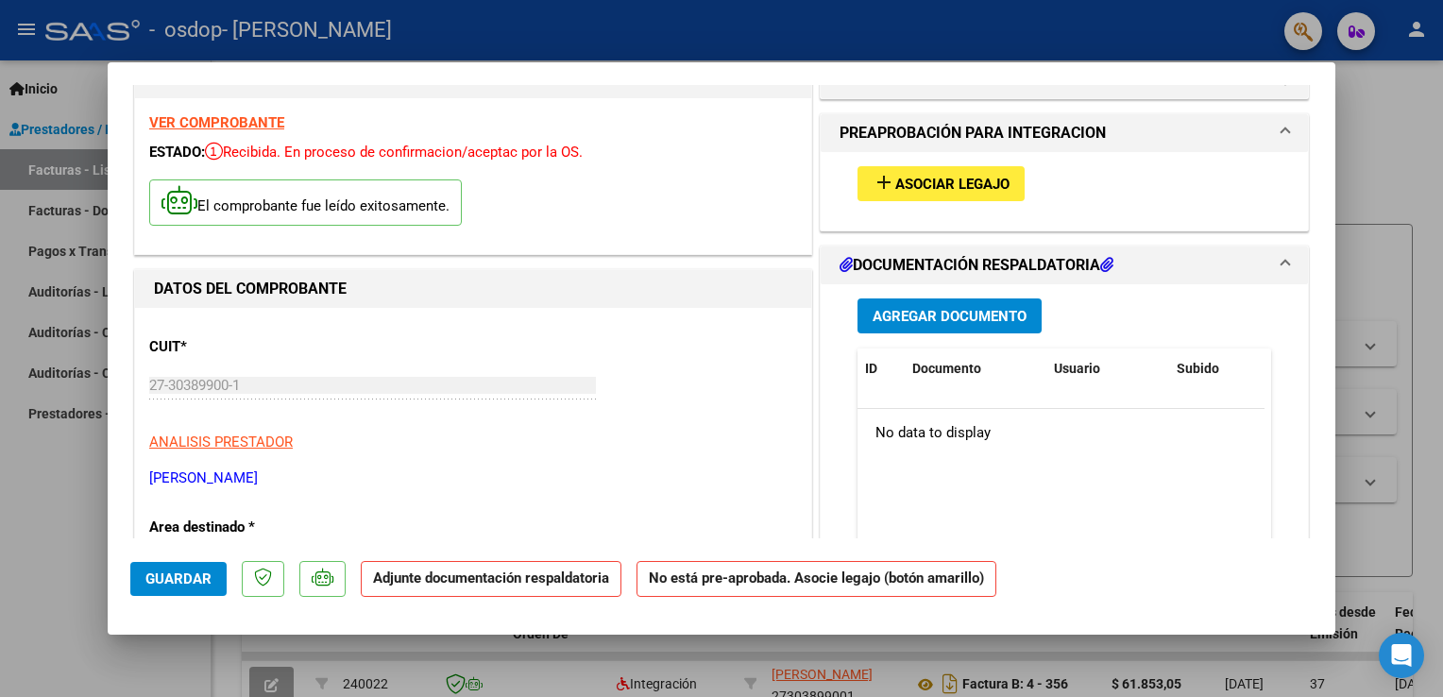
scroll to position [0, 0]
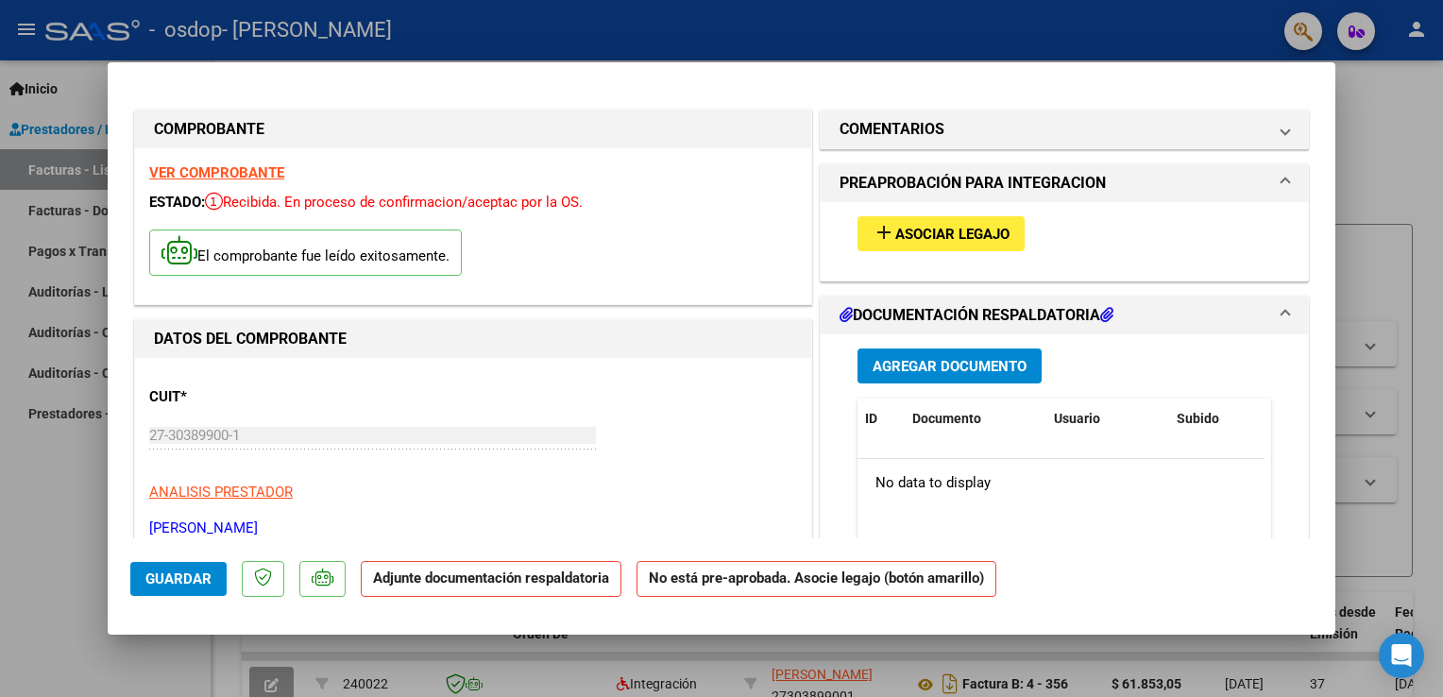
click at [440, 578] on strong "Adjunte documentación respaldatoria" at bounding box center [491, 577] width 236 height 17
click at [985, 363] on span "Agregar Documento" at bounding box center [950, 366] width 154 height 17
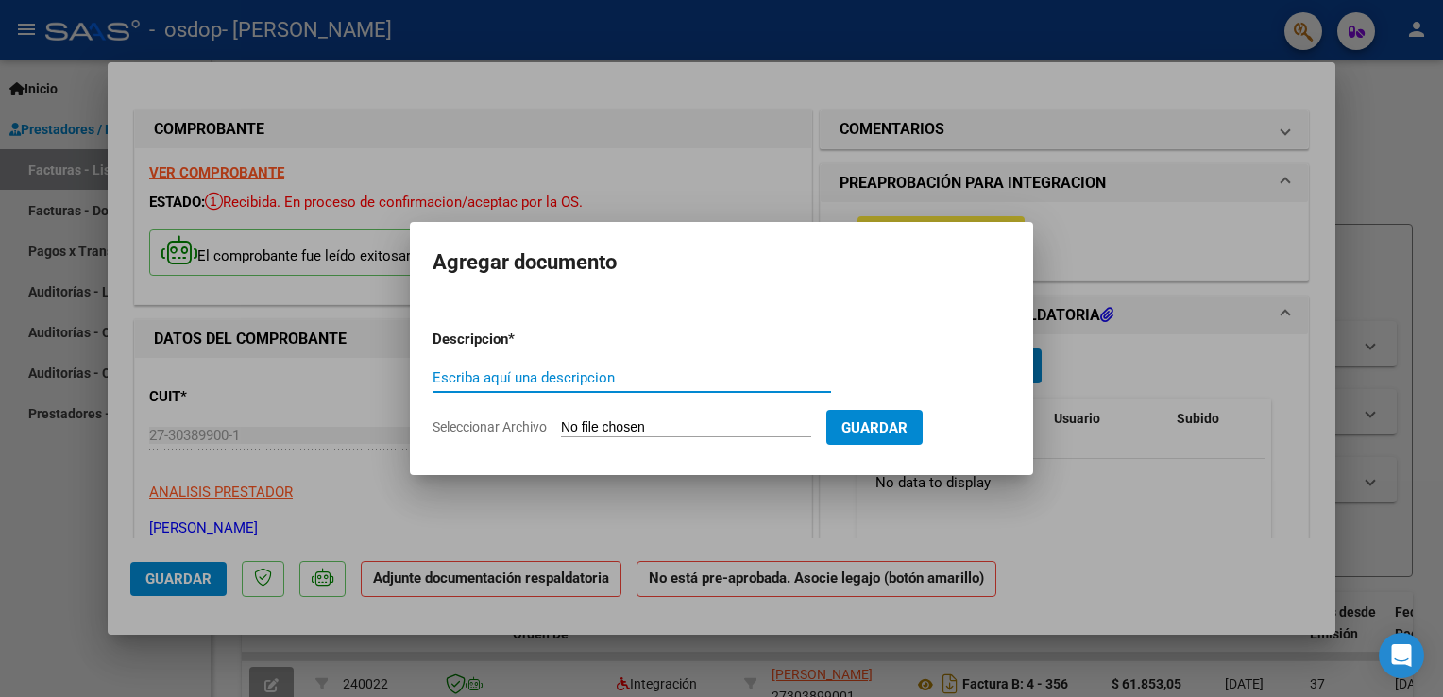
click at [741, 425] on input "Seleccionar Archivo" at bounding box center [686, 428] width 250 height 18
type input "C:\fakepath\asistencia [PERSON_NAME][DATE].pdf"
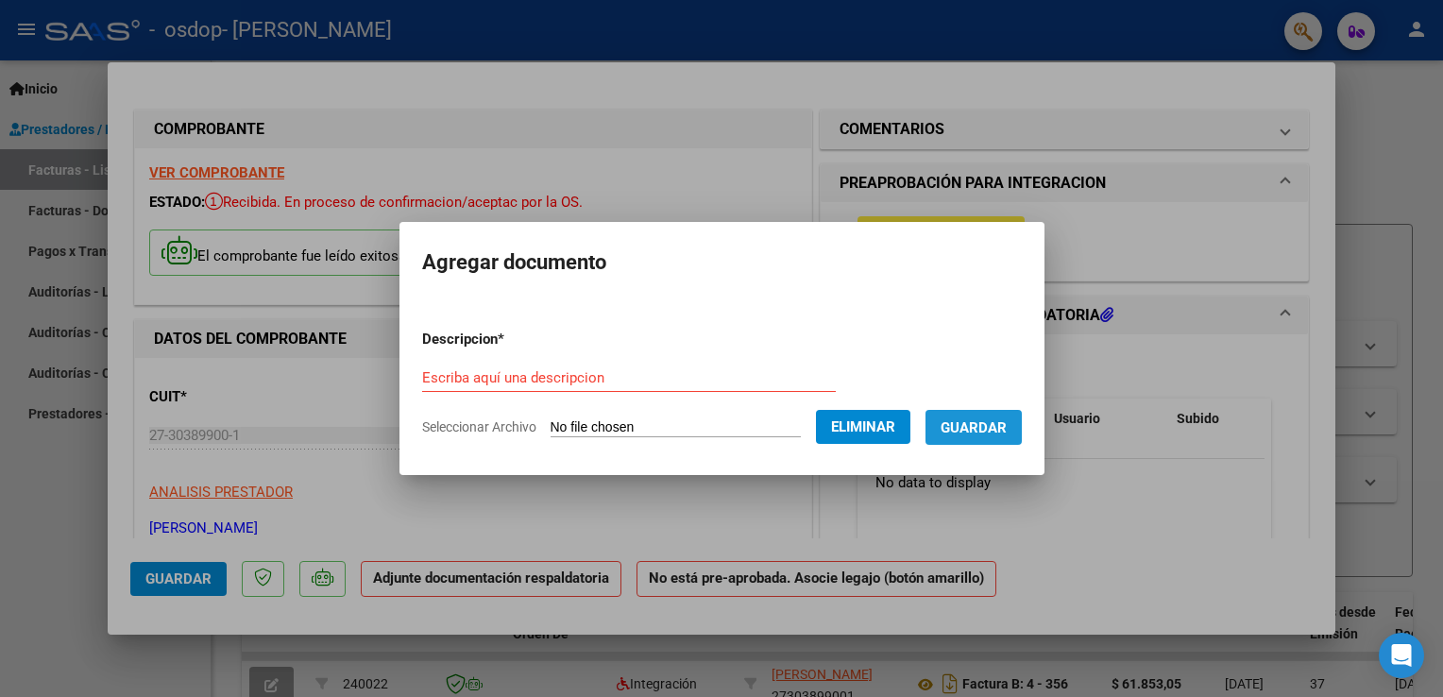
click at [1006, 436] on span "Guardar" at bounding box center [974, 427] width 66 height 17
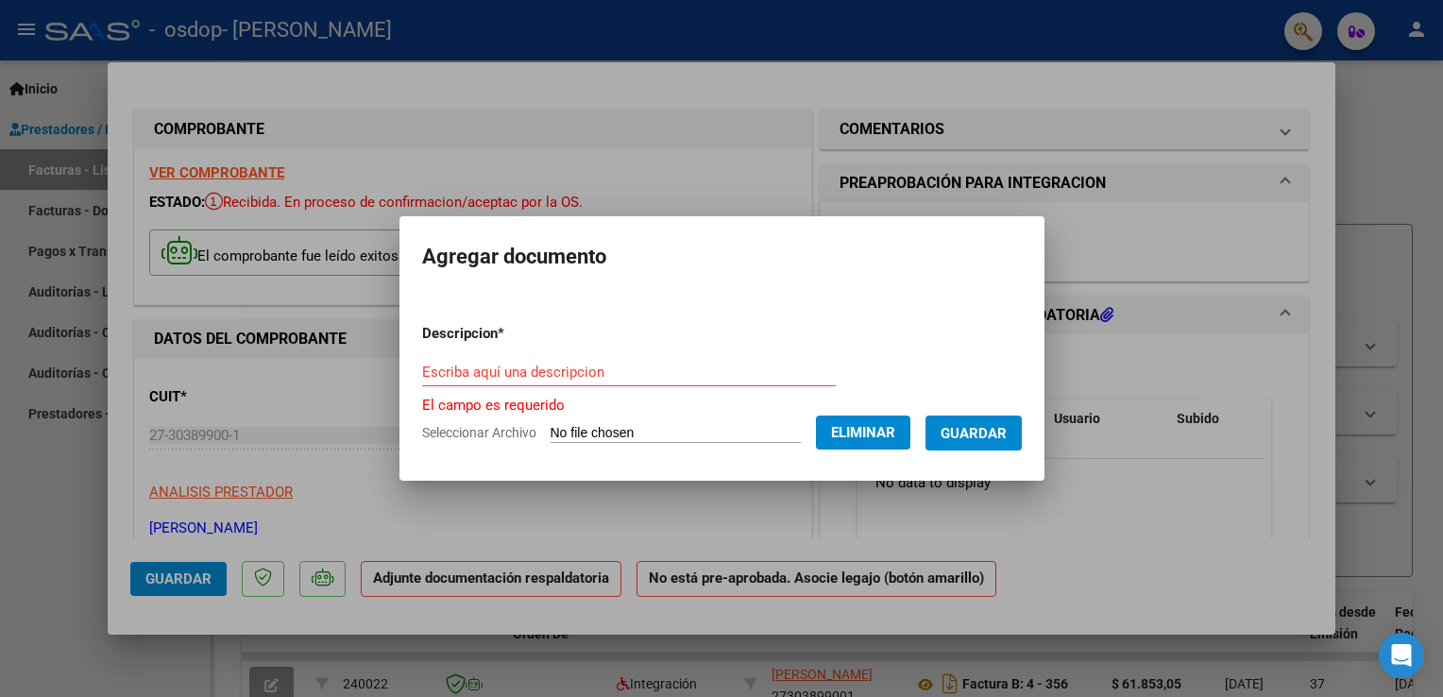
click at [462, 383] on div "Escriba aquí una descripcion" at bounding box center [629, 372] width 414 height 28
click at [462, 375] on input "Escriba aquí una descripcion" at bounding box center [629, 372] width 414 height 17
type input "A"
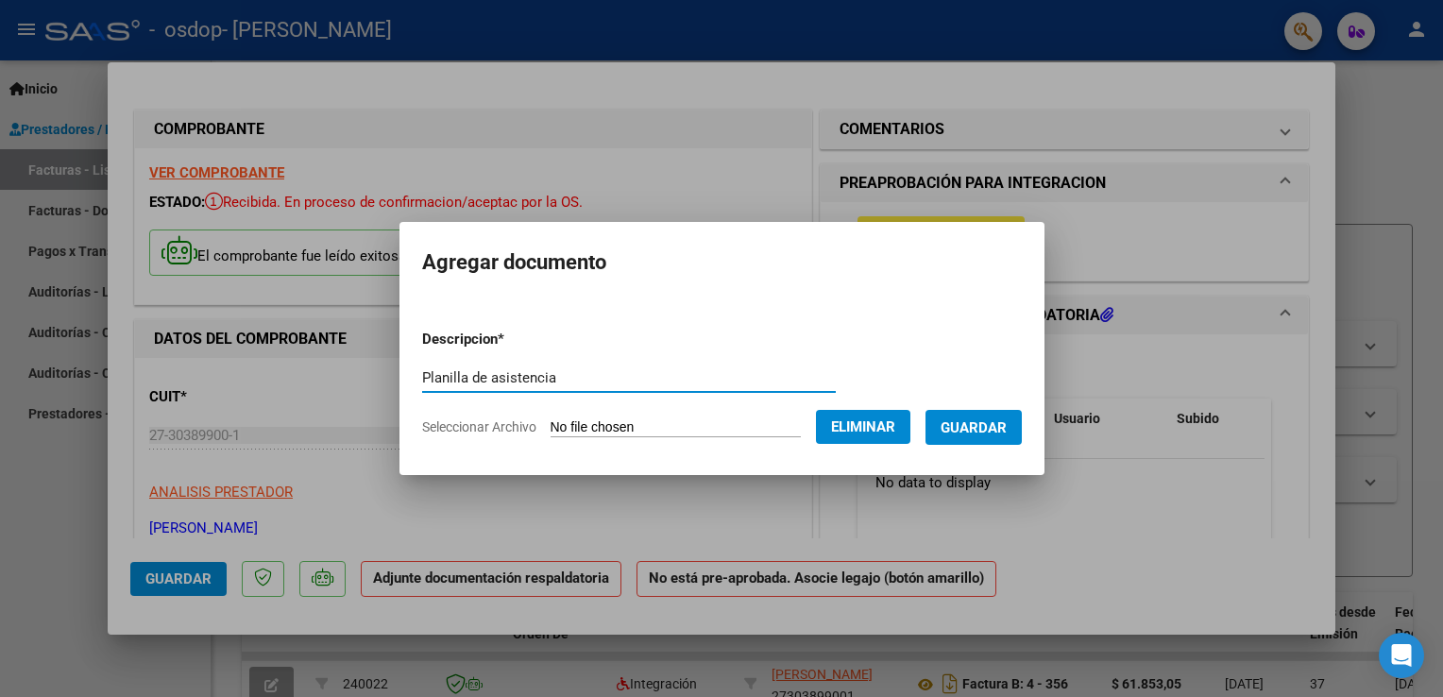
type input "Planilla de asistencia"
click at [966, 421] on button "Guardar" at bounding box center [973, 427] width 96 height 35
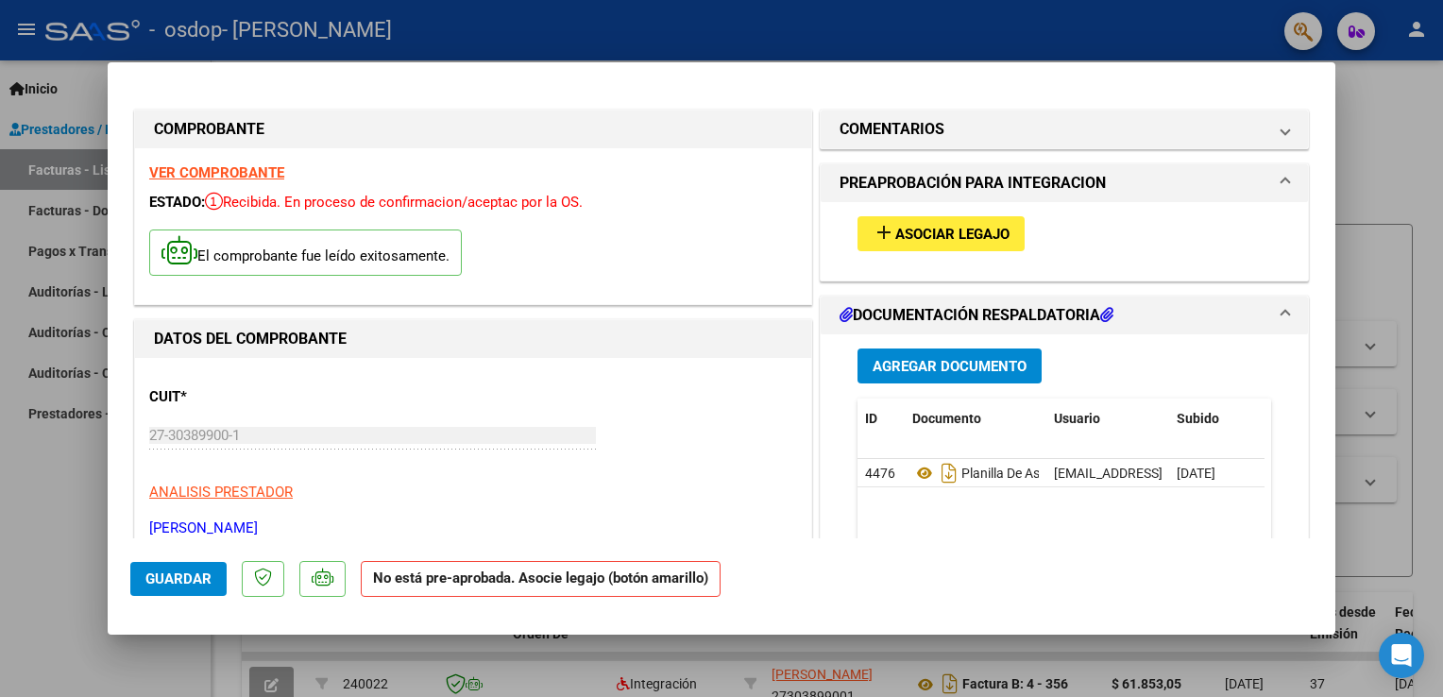
click at [1023, 307] on h1 "DOCUMENTACIÓN RESPALDATORIA" at bounding box center [977, 315] width 274 height 23
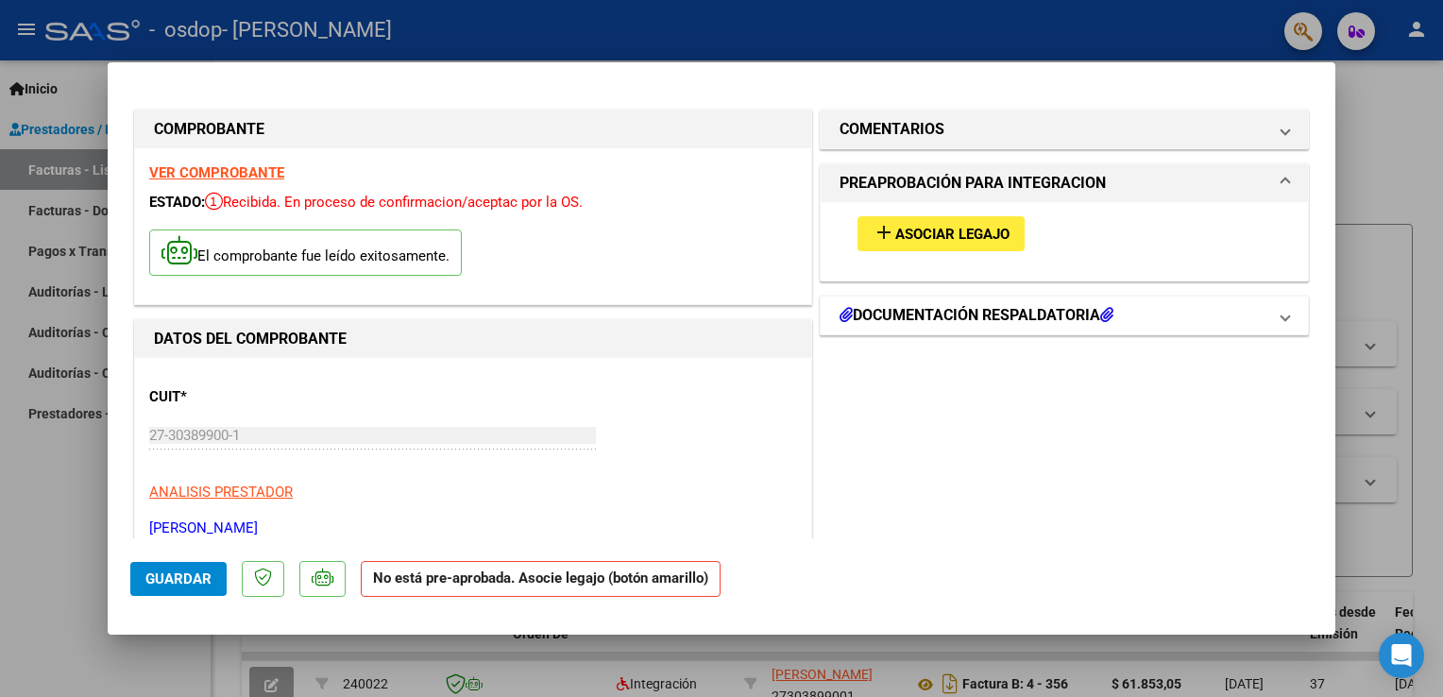
click at [1023, 307] on h1 "DOCUMENTACIÓN RESPALDATORIA" at bounding box center [977, 315] width 274 height 23
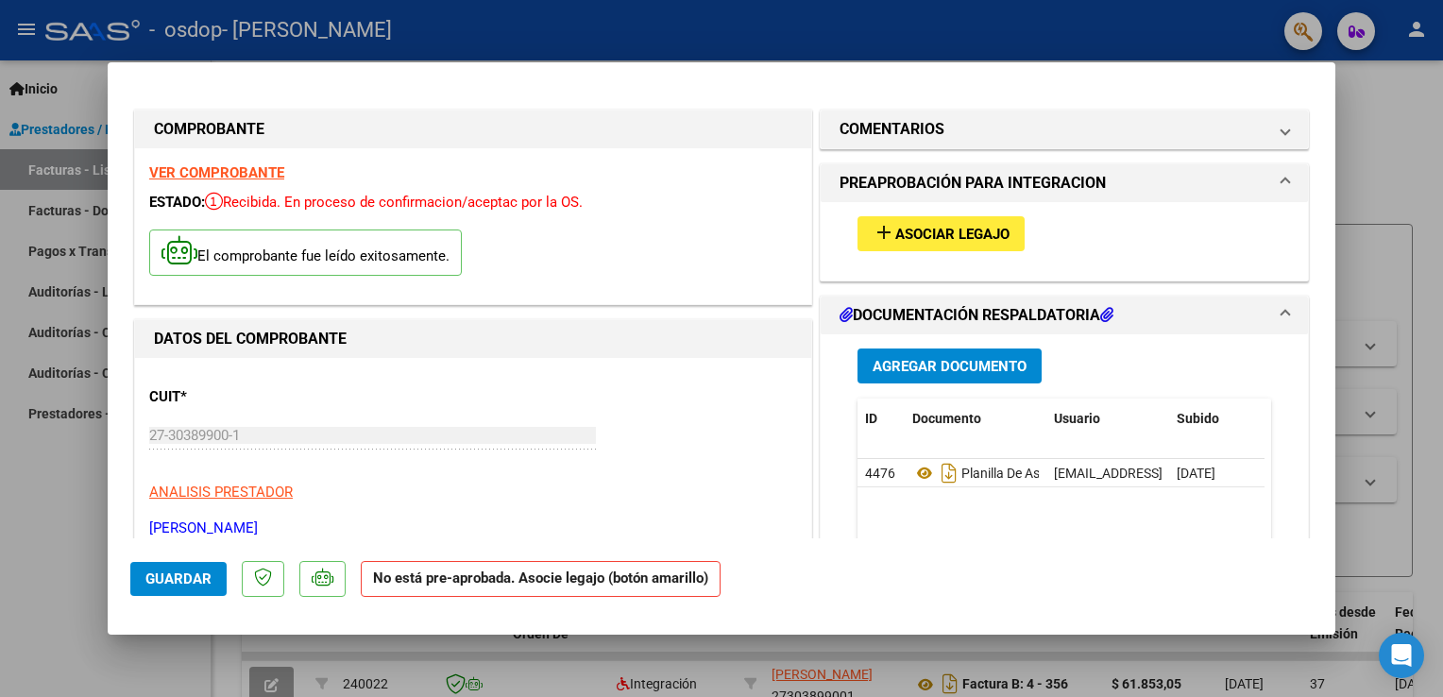
click at [1111, 318] on icon at bounding box center [1106, 314] width 13 height 15
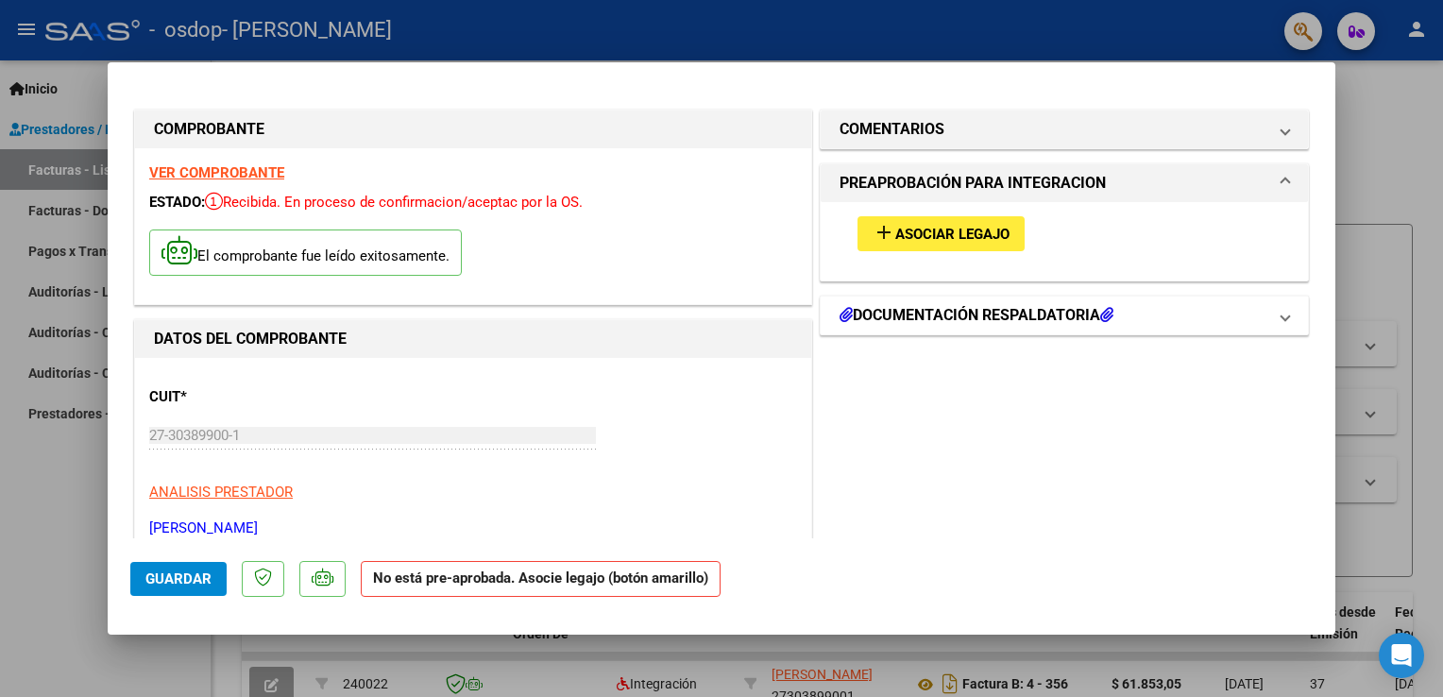
click at [1111, 318] on icon at bounding box center [1106, 314] width 13 height 15
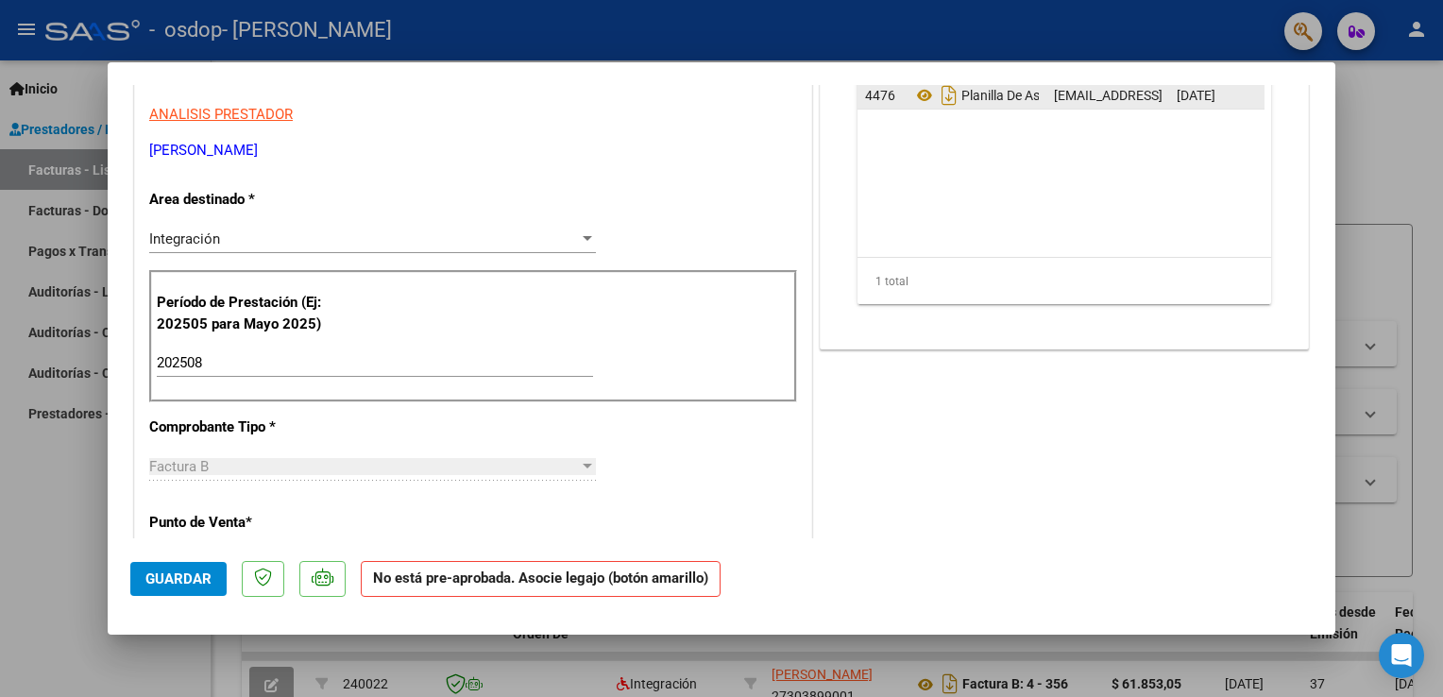
scroll to position [567, 0]
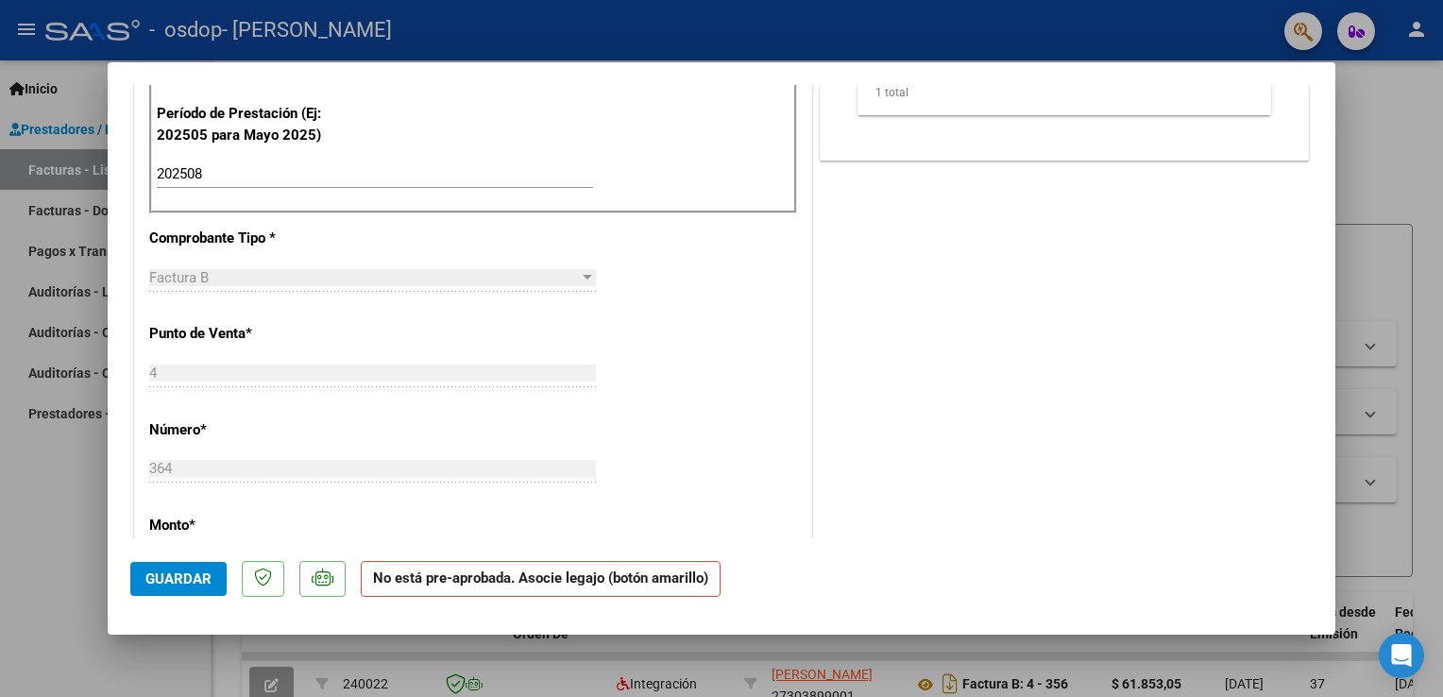
click at [192, 584] on span "Guardar" at bounding box center [178, 578] width 66 height 17
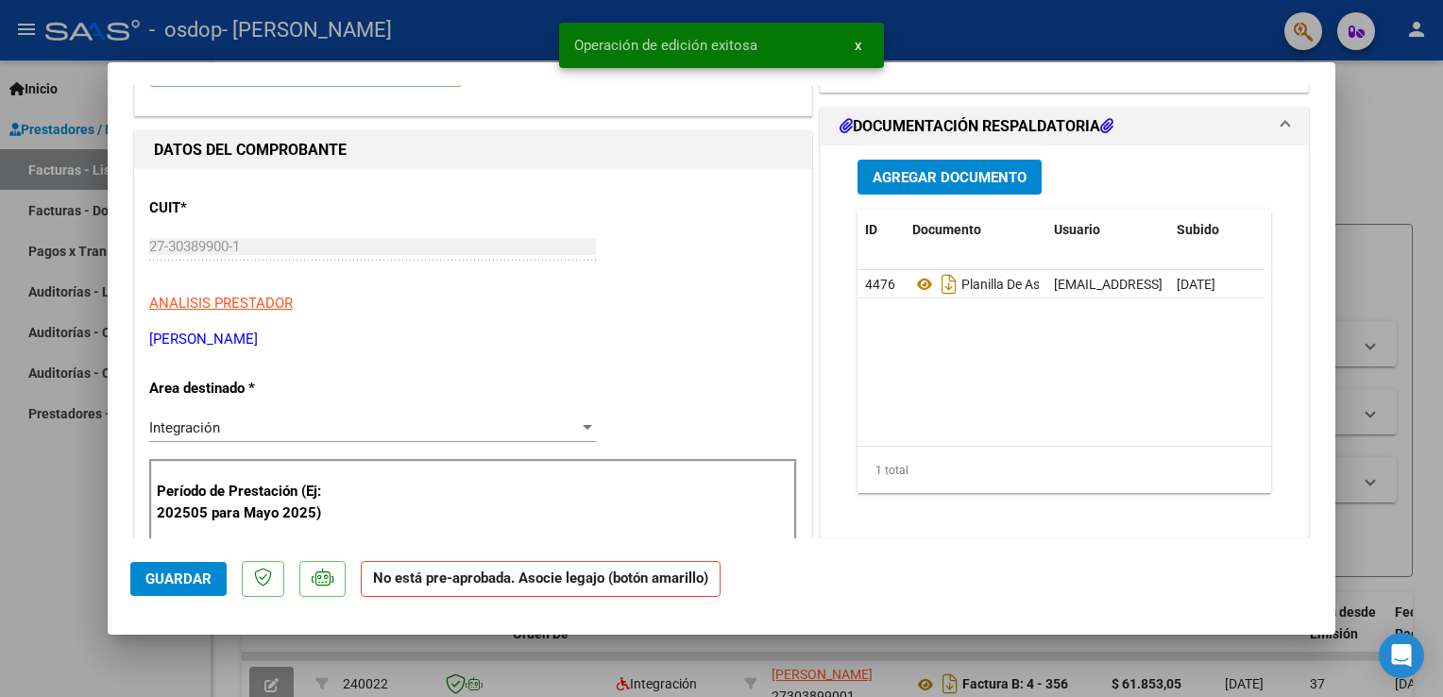
scroll to position [0, 0]
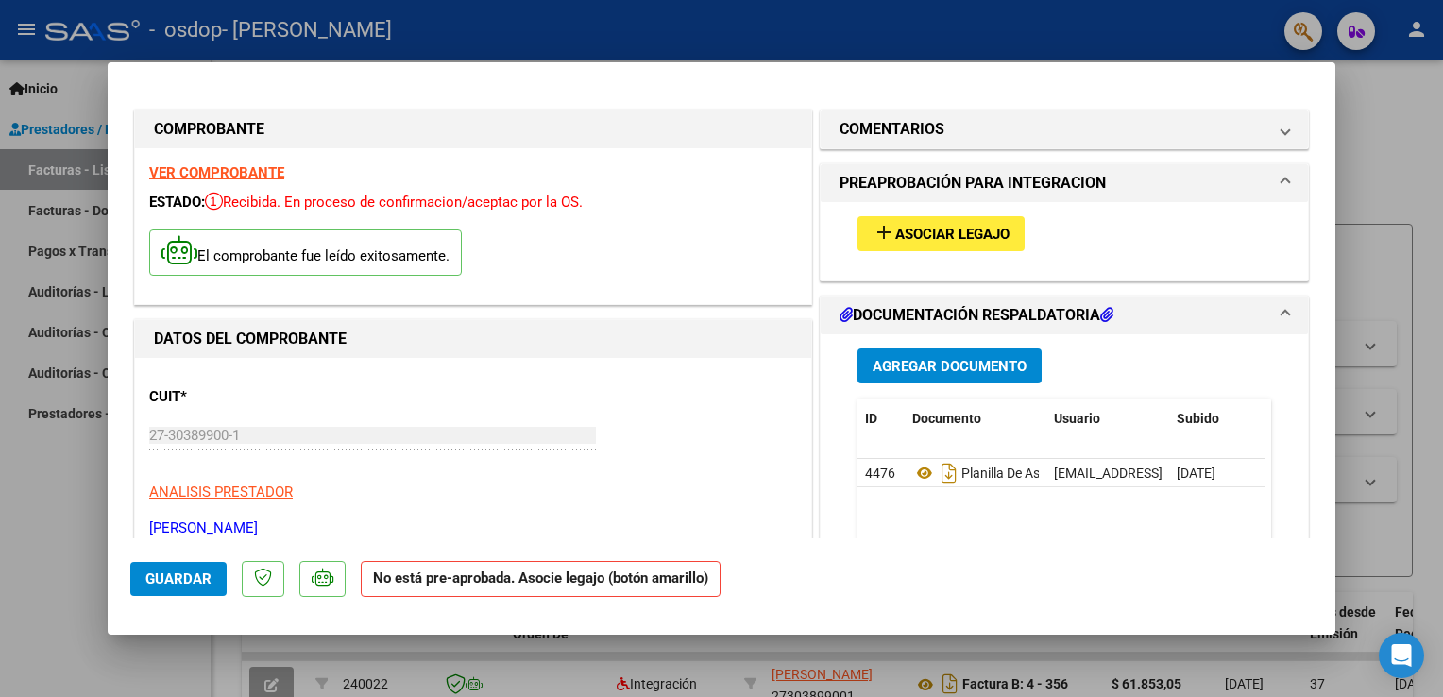
click at [25, 436] on div at bounding box center [721, 348] width 1443 height 697
type input "$ 0,00"
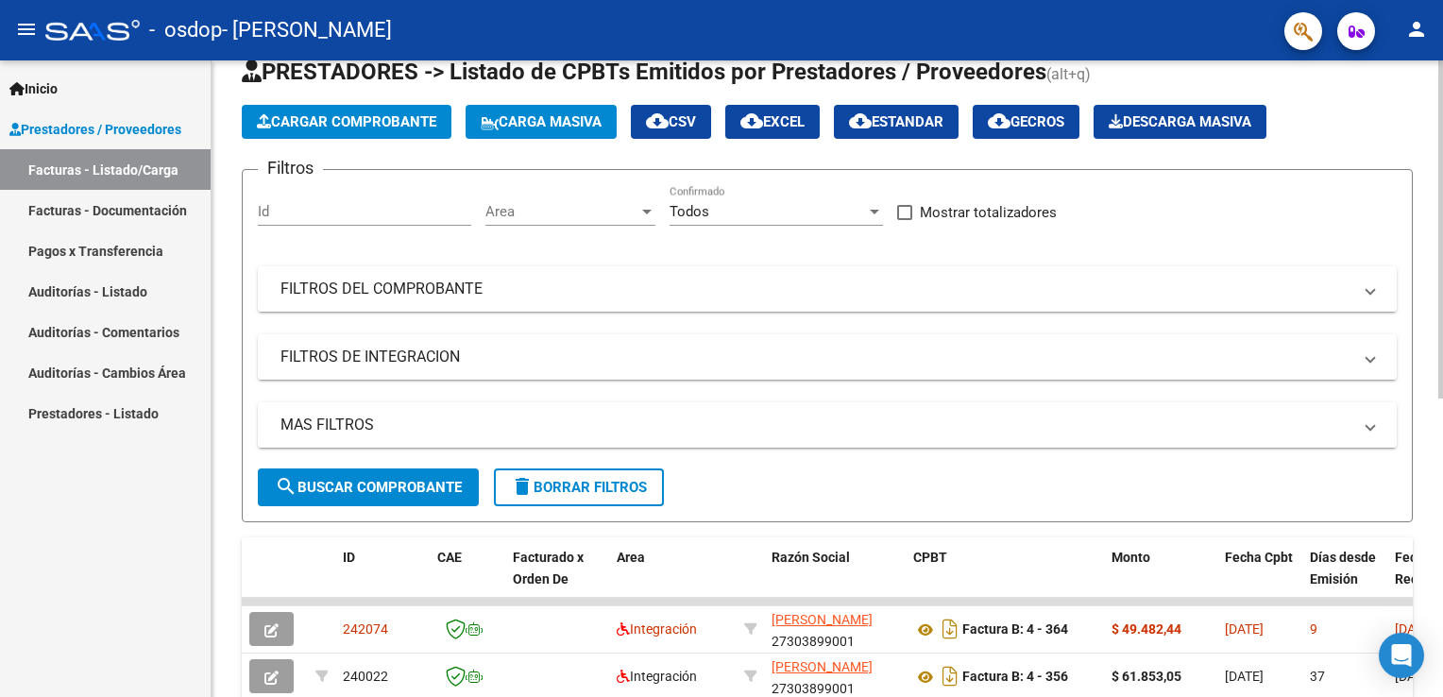
scroll to position [283, 0]
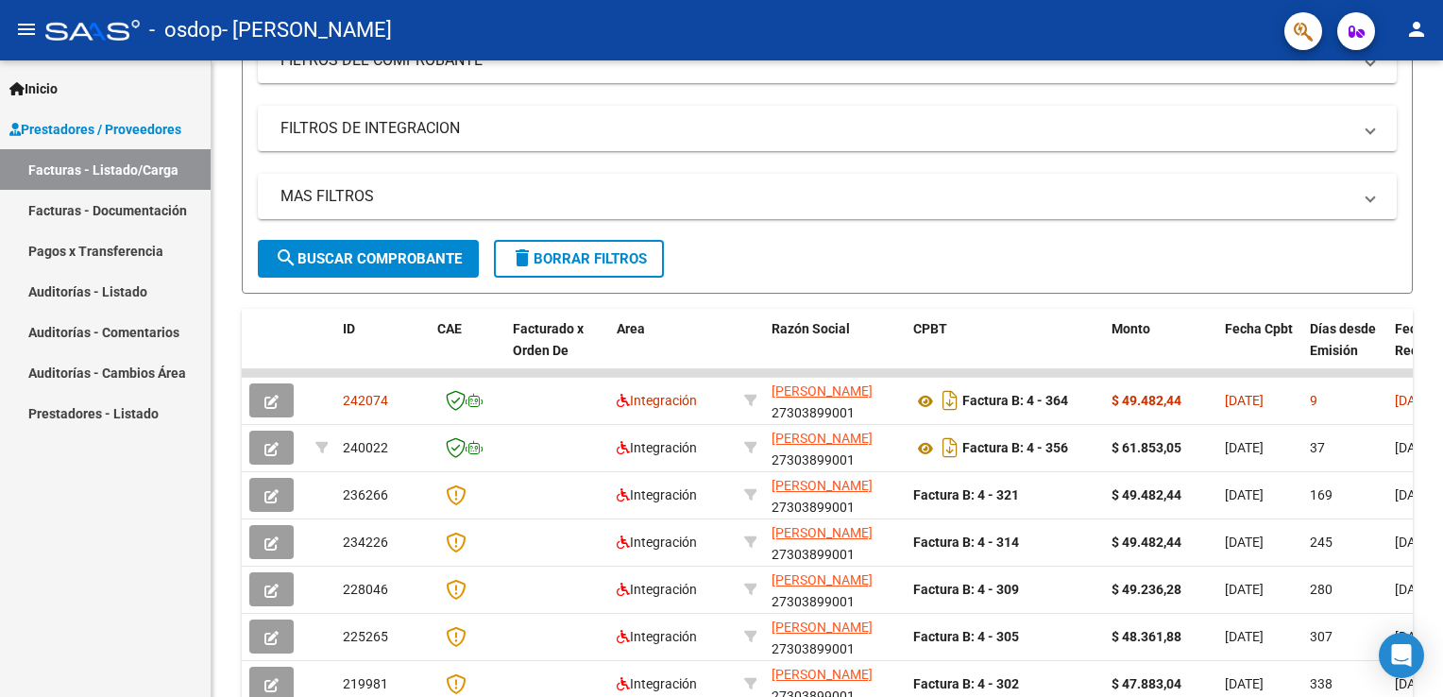
click at [147, 259] on link "Pagos x Transferencia" at bounding box center [105, 250] width 211 height 41
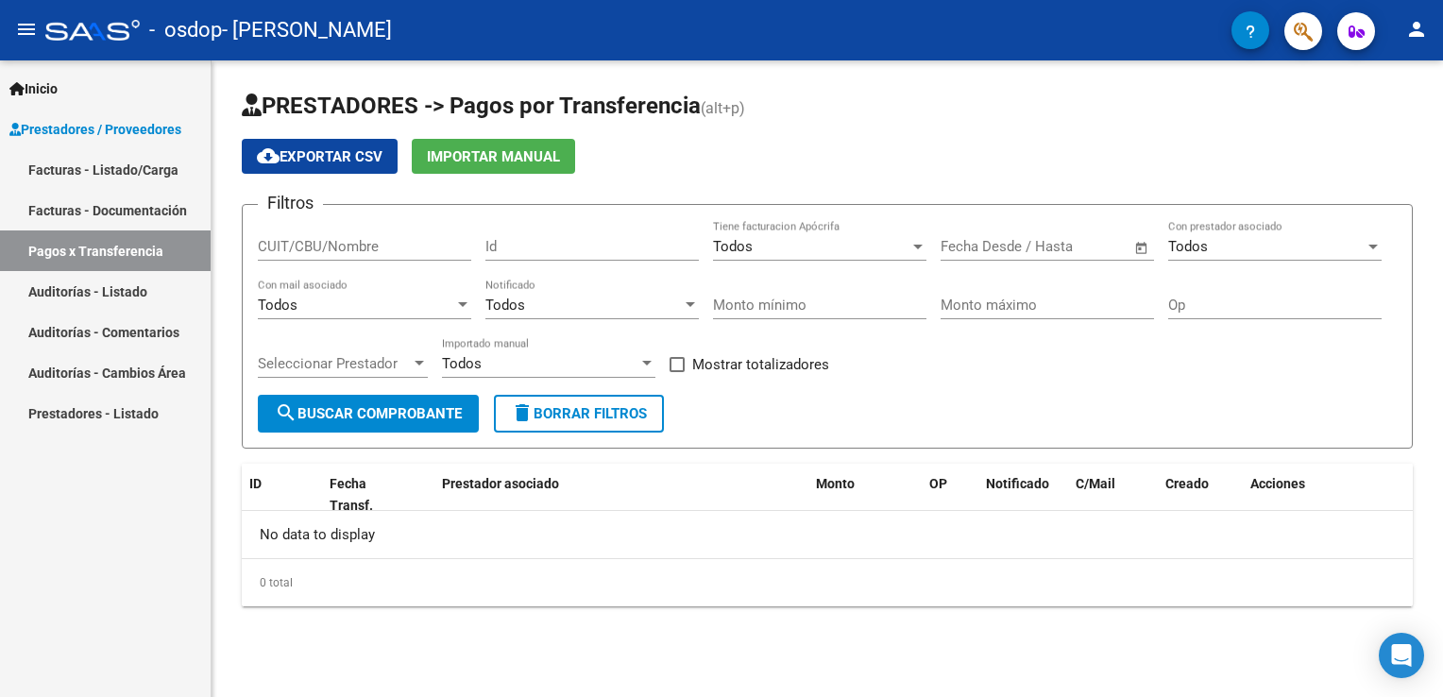
click at [110, 175] on link "Facturas - Listado/Carga" at bounding box center [105, 169] width 211 height 41
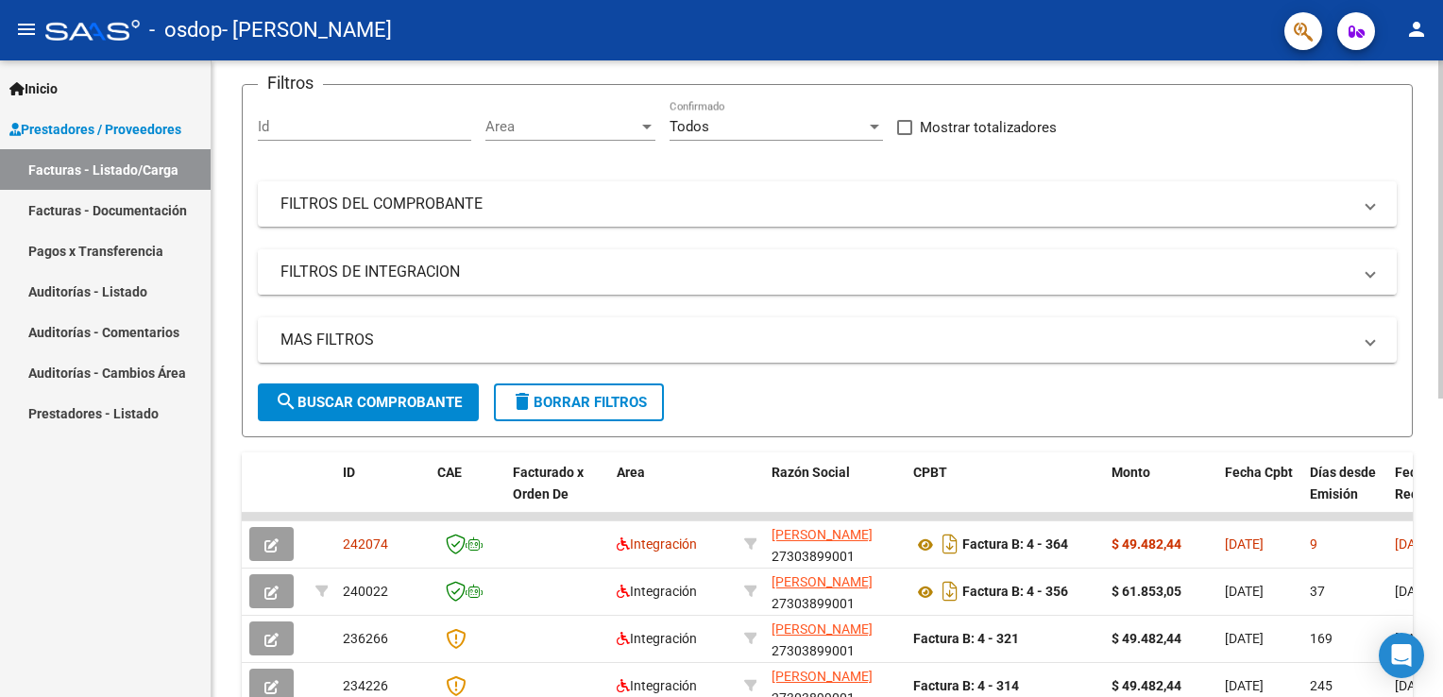
scroll to position [189, 0]
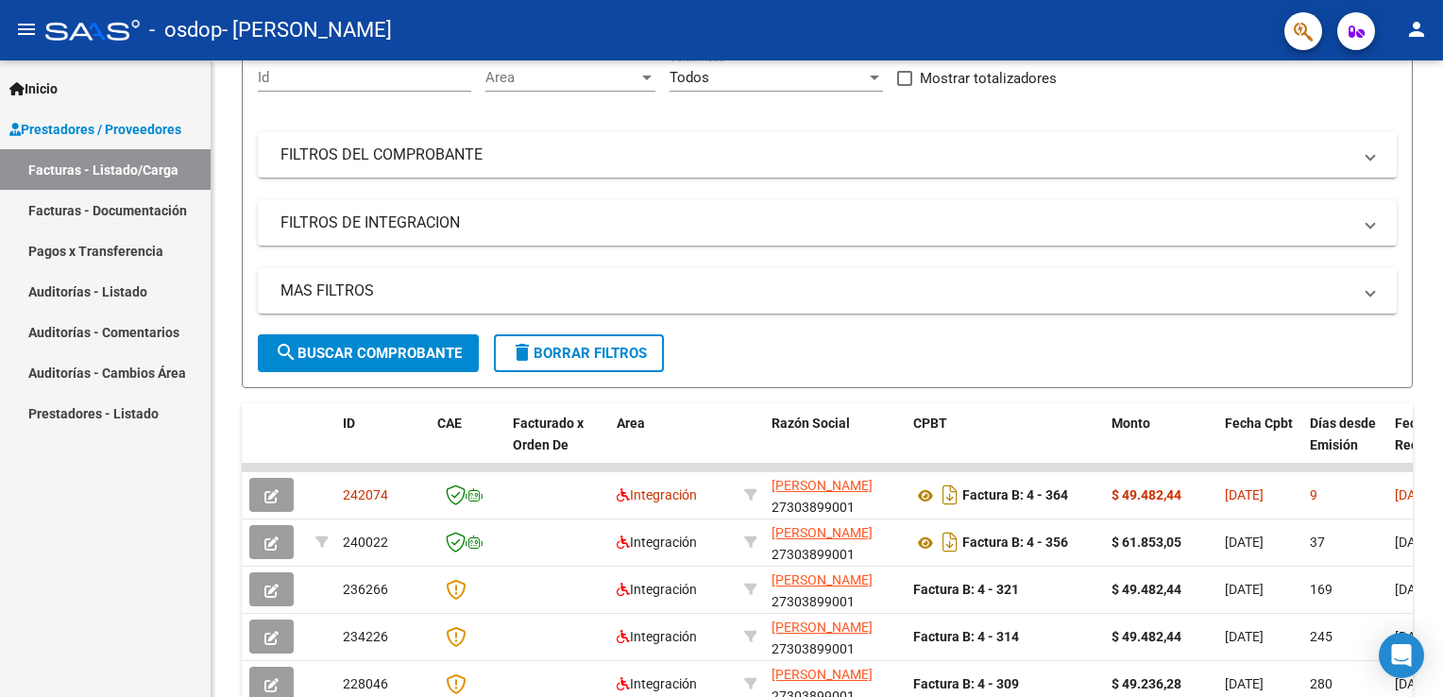
drag, startPoint x: 1020, startPoint y: 696, endPoint x: 1099, endPoint y: 698, distance: 79.3
click at [1099, 696] on html "menu - osdop - [PERSON_NAME] person Inicio Instructivos Contacto OS Prestadores…" at bounding box center [721, 348] width 1443 height 697
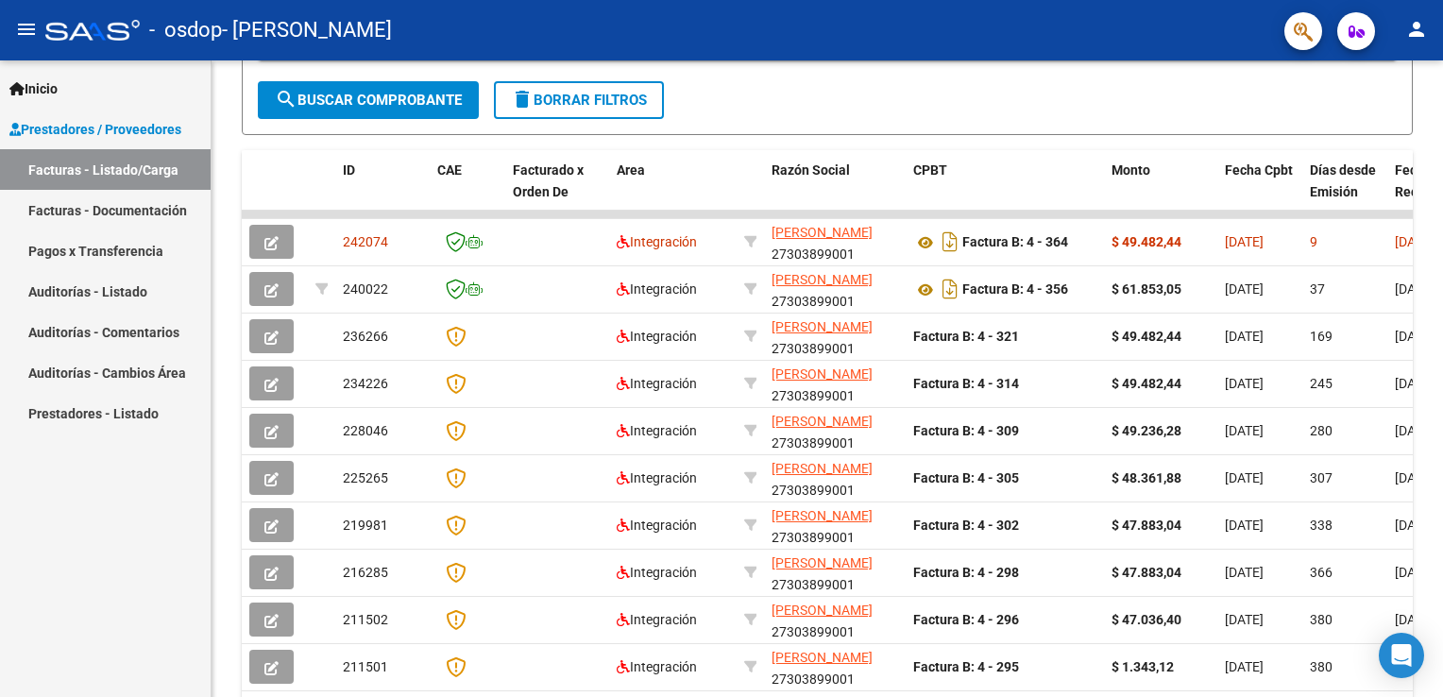
scroll to position [562, 0]
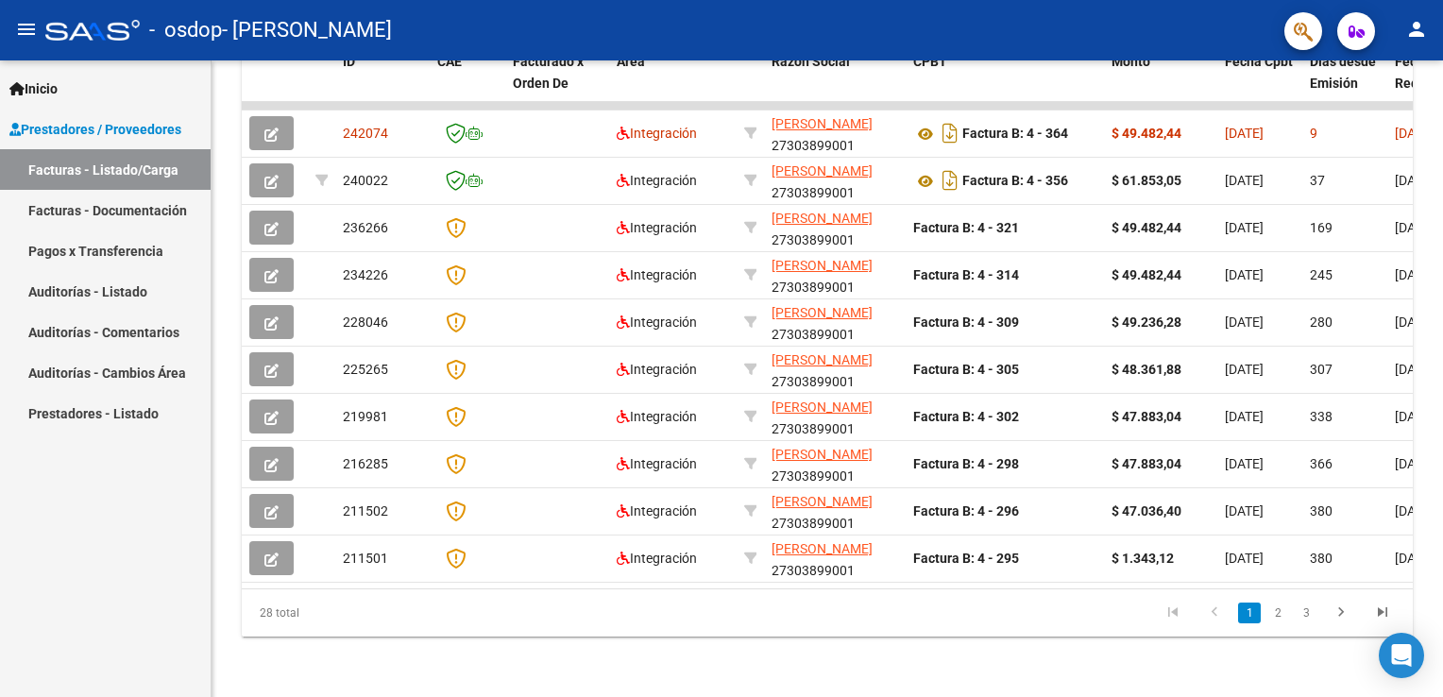
drag, startPoint x: 1099, startPoint y: 696, endPoint x: 1140, endPoint y: 697, distance: 40.6
click at [1140, 696] on html "menu - osdop - [PERSON_NAME] person Inicio Instructivos Contacto OS Prestadores…" at bounding box center [721, 348] width 1443 height 697
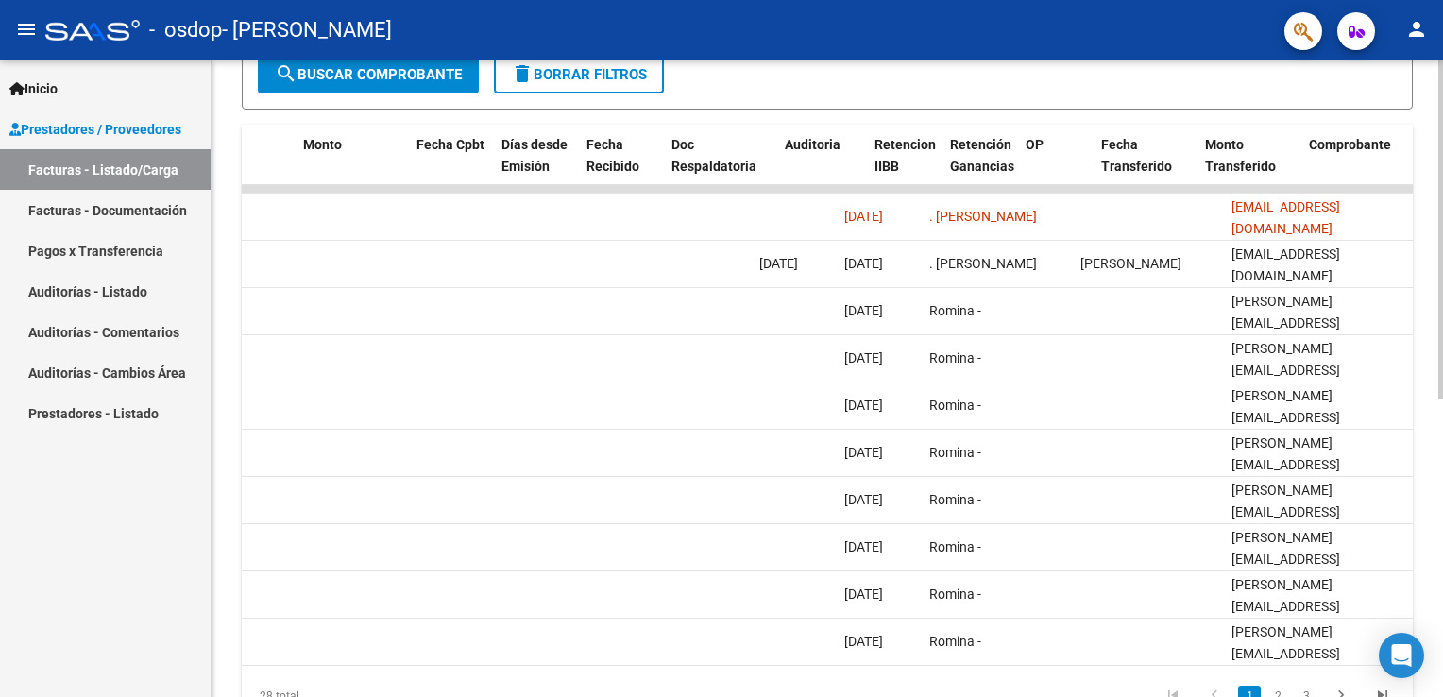
scroll to position [0, 0]
